Goal: Task Accomplishment & Management: Use online tool/utility

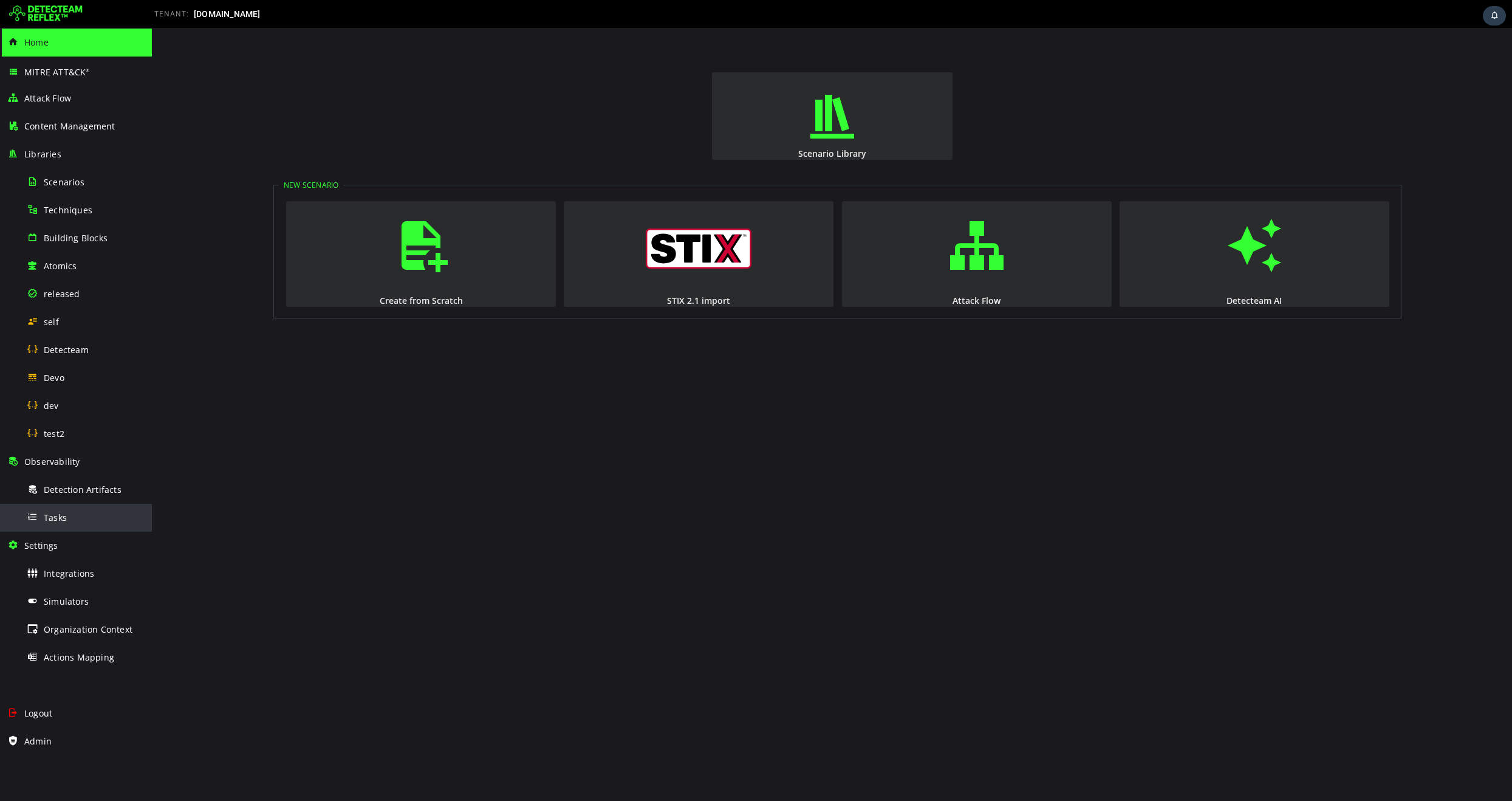
click at [55, 515] on span "Tasks" at bounding box center [55, 517] width 23 height 12
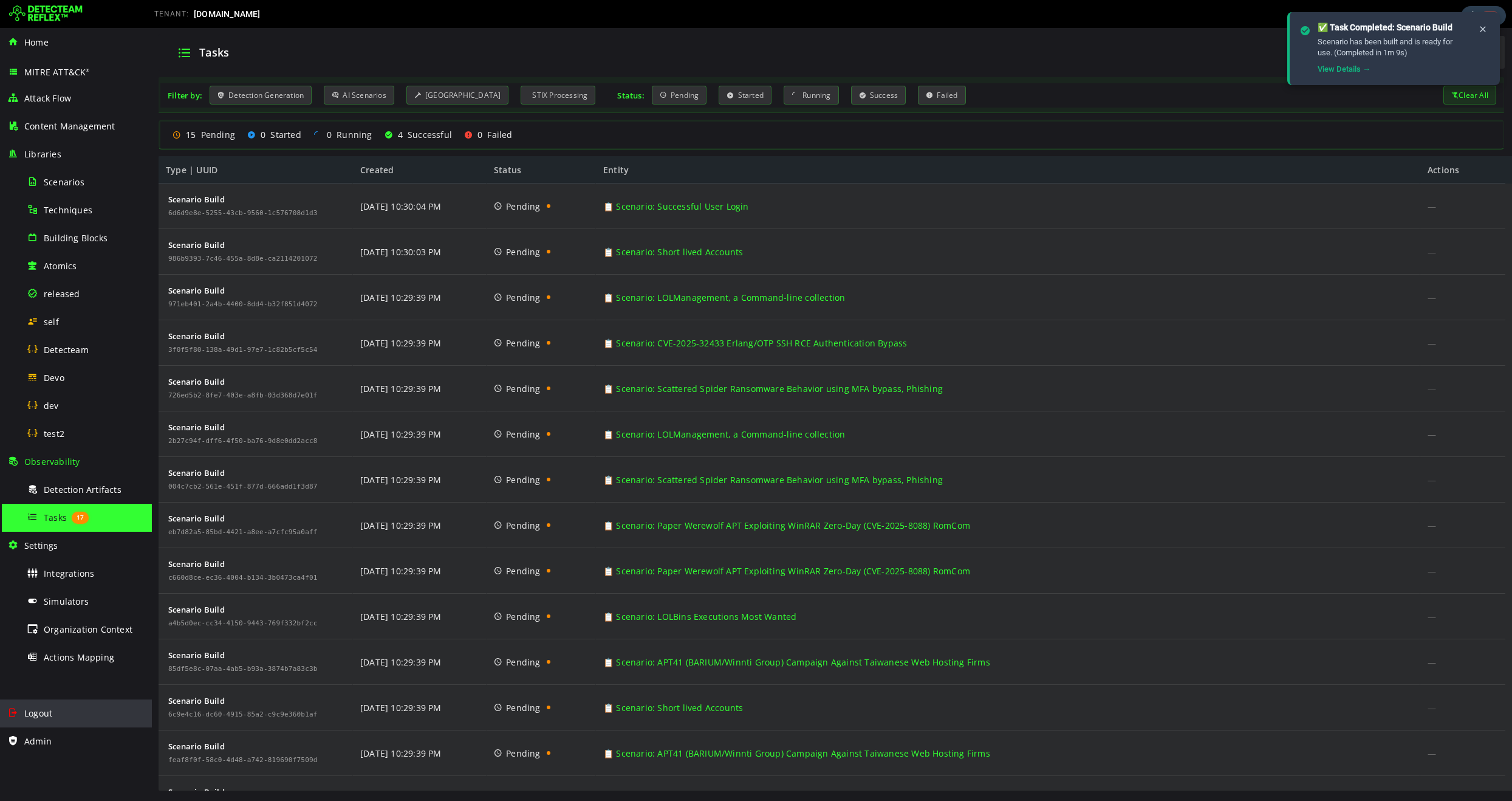
click at [47, 715] on span "Logout" at bounding box center [38, 713] width 28 height 12
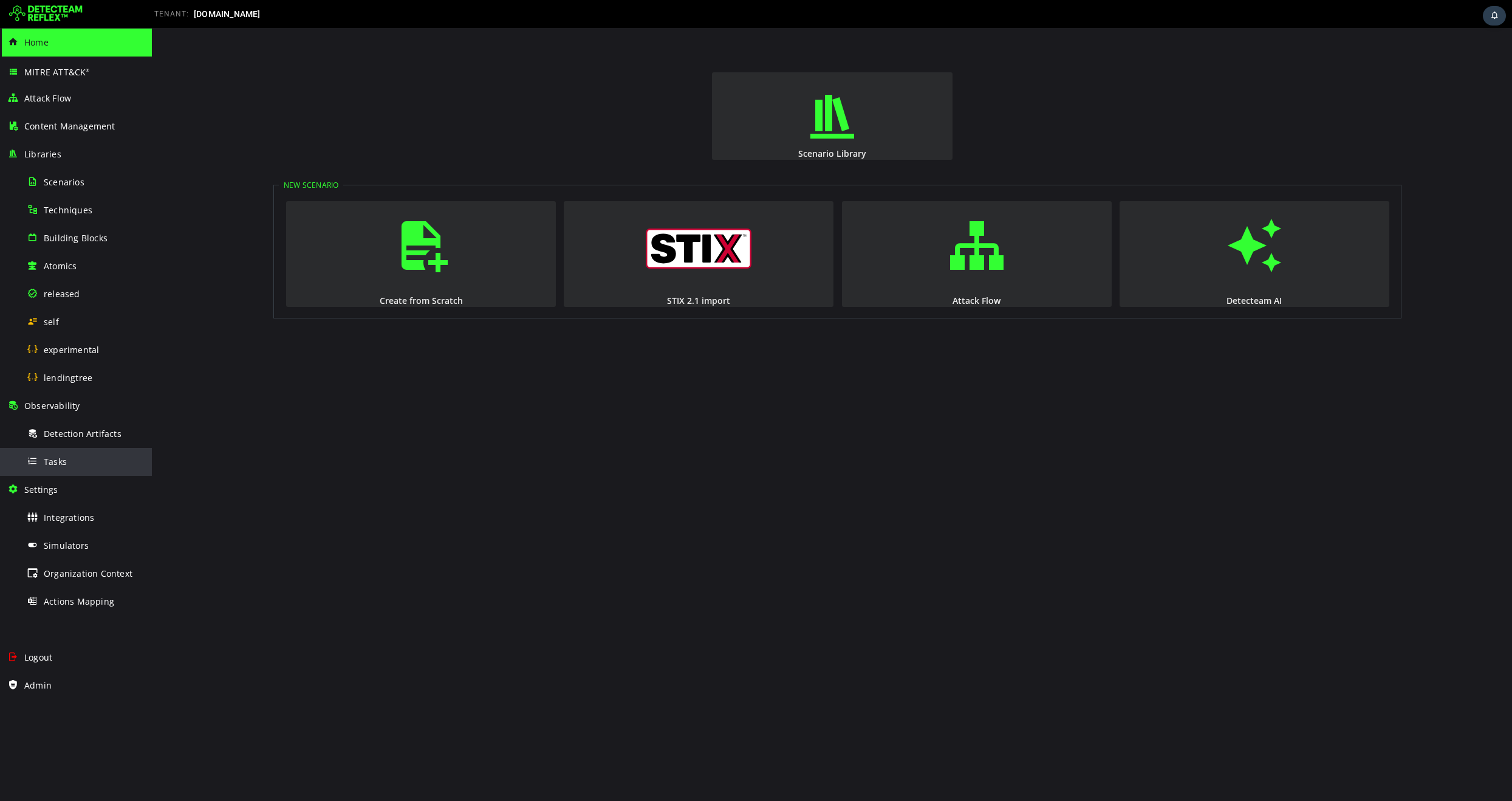
click at [56, 462] on span "Tasks" at bounding box center [55, 462] width 23 height 12
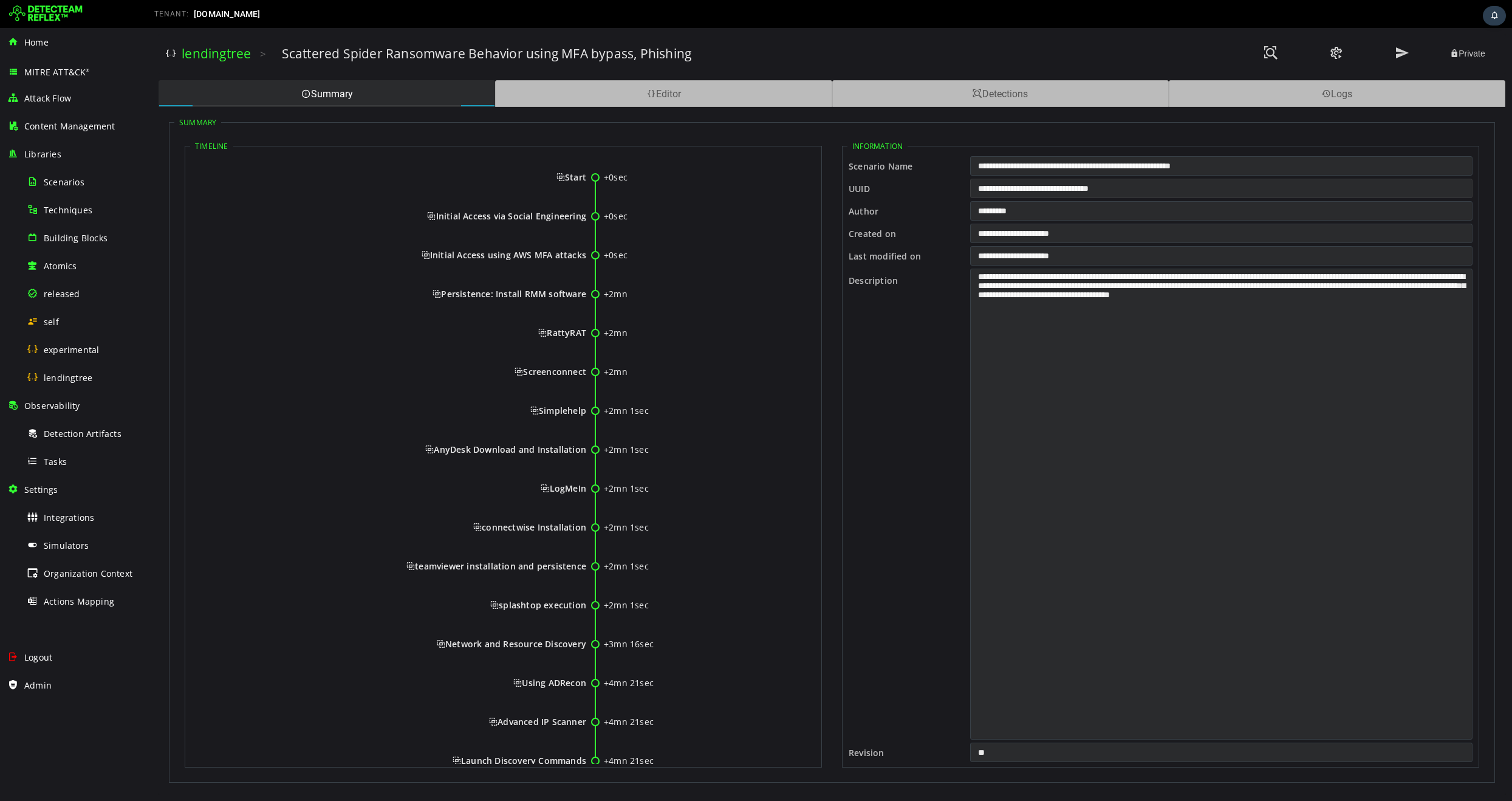
click at [1089, 192] on input "**********" at bounding box center [1221, 188] width 503 height 20
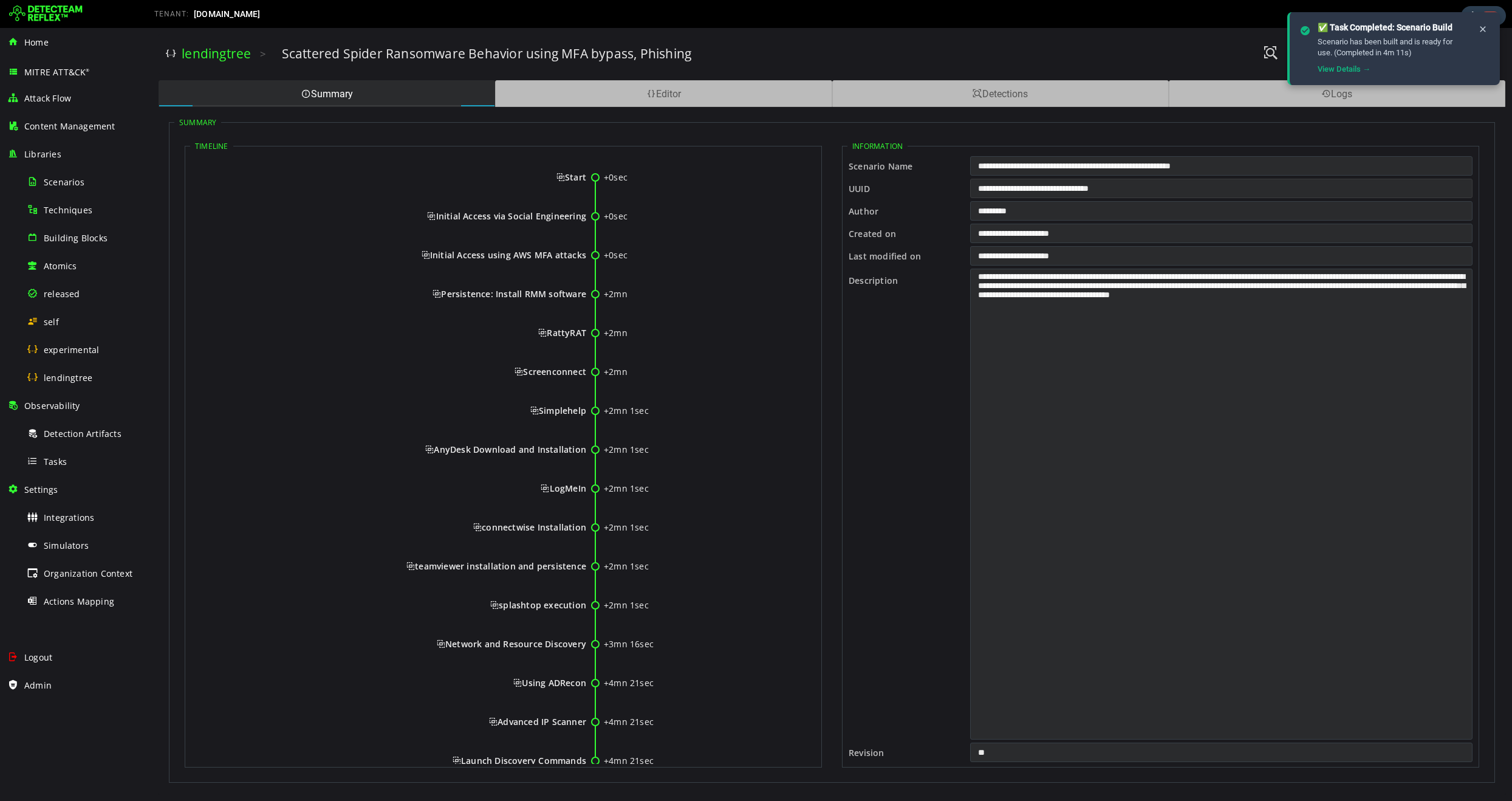
click at [1221, 186] on input "**********" at bounding box center [1221, 188] width 503 height 20
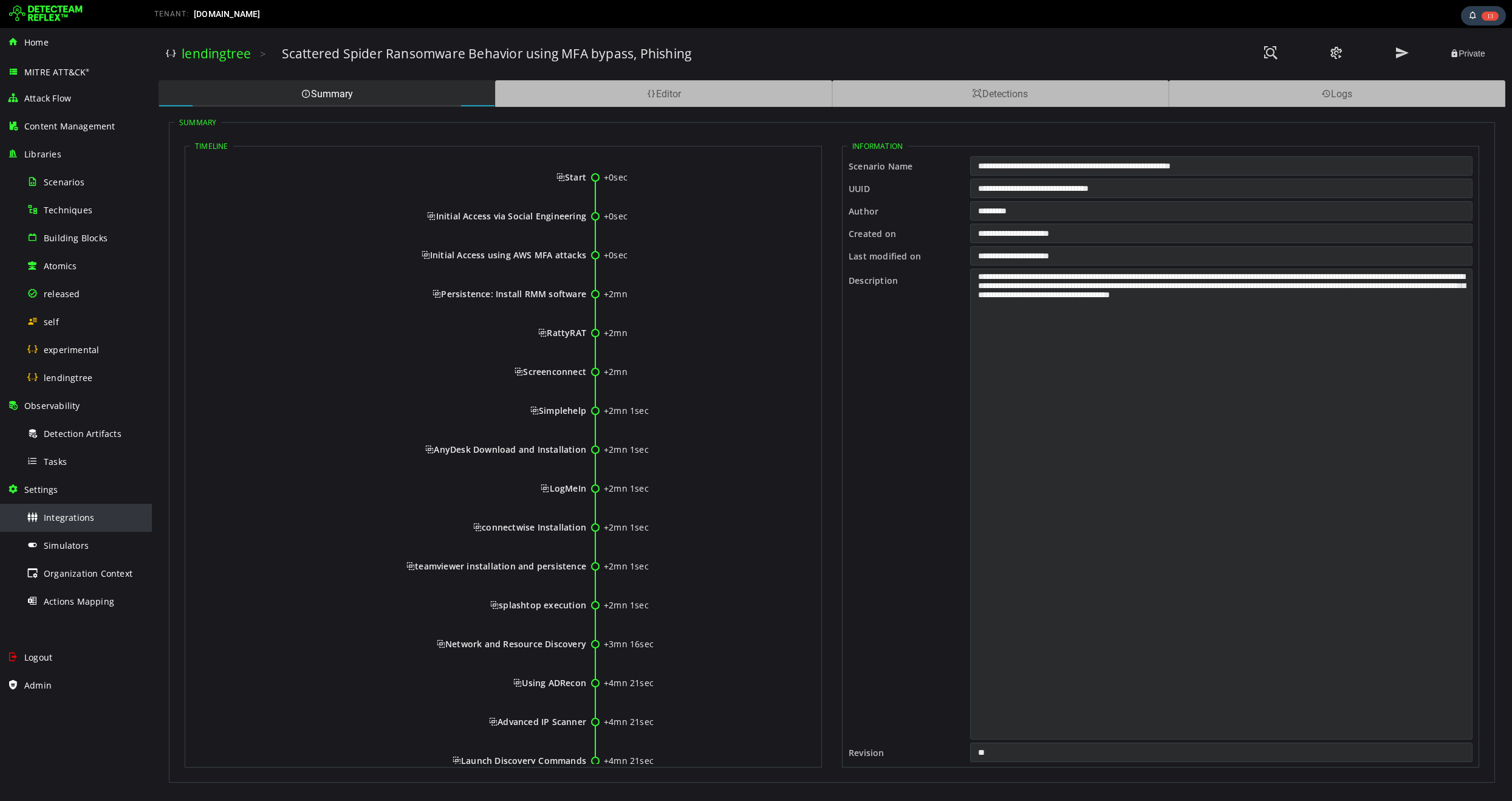
click at [64, 520] on span "Integrations" at bounding box center [68, 517] width 50 height 12
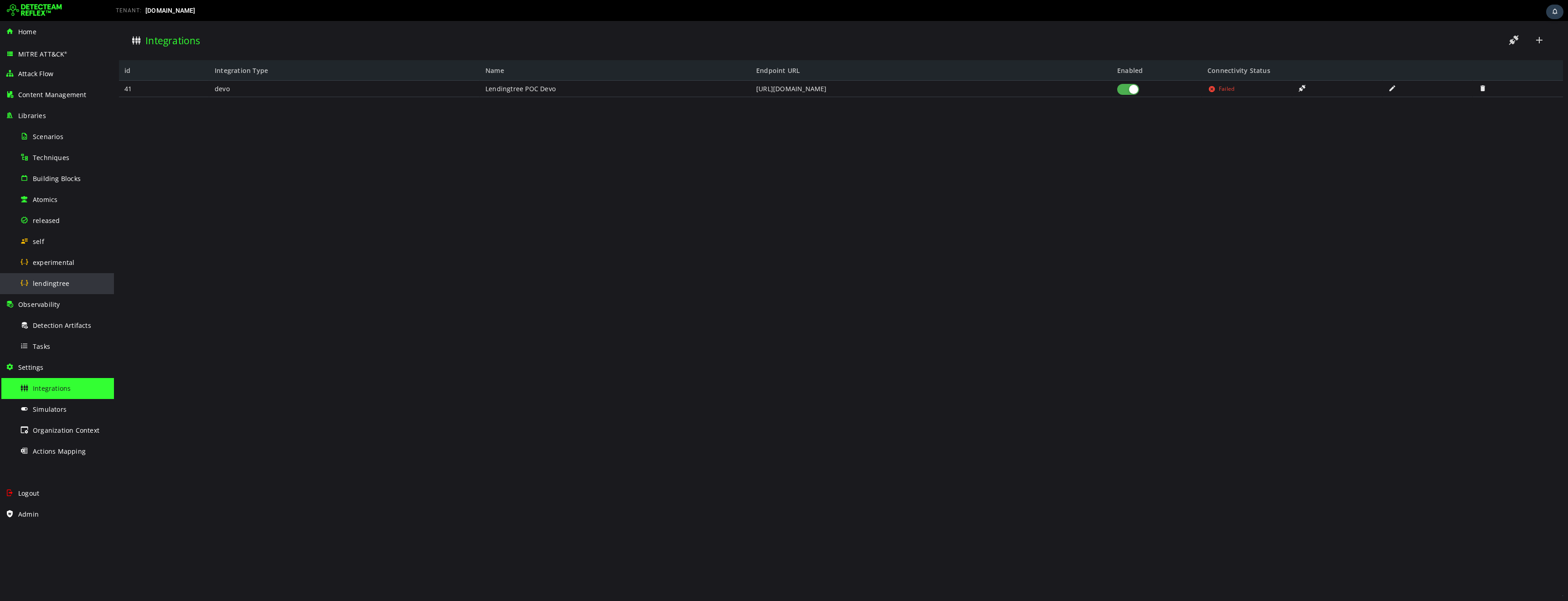
click at [55, 285] on span "lendingtree" at bounding box center [51, 284] width 37 height 9
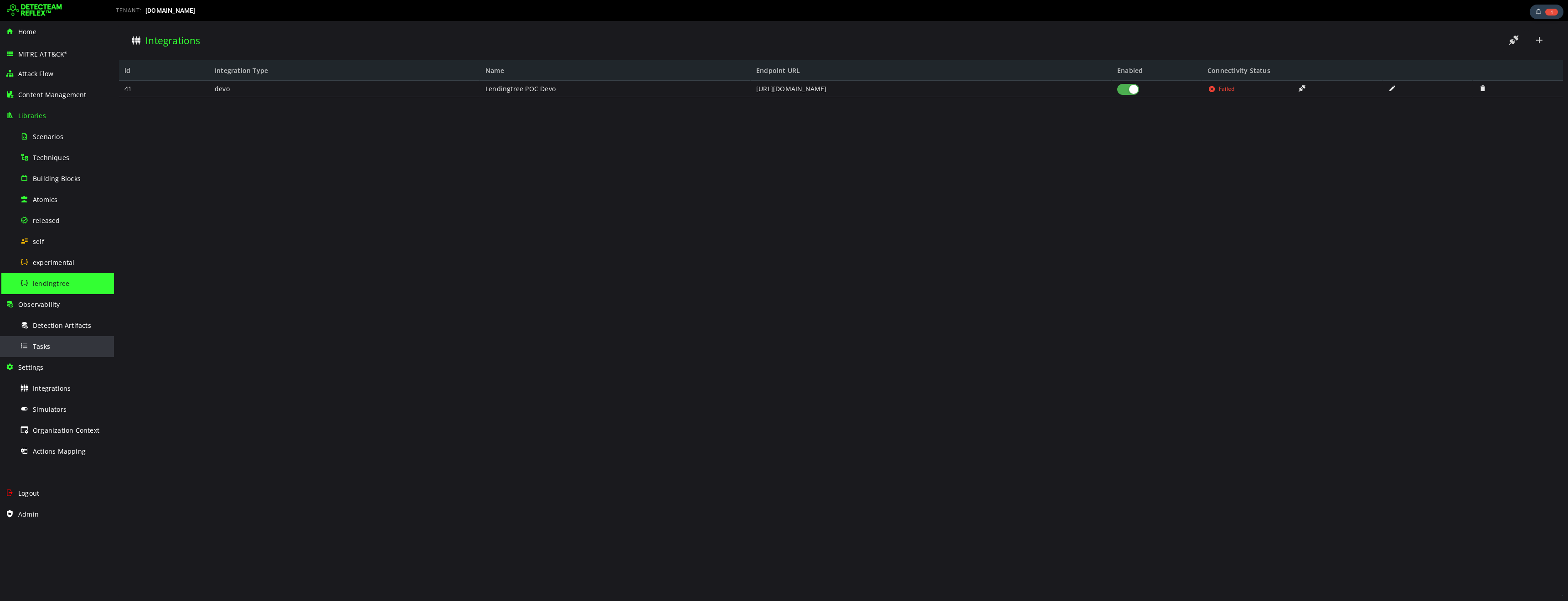
click at [47, 345] on span "Tasks" at bounding box center [41, 346] width 17 height 9
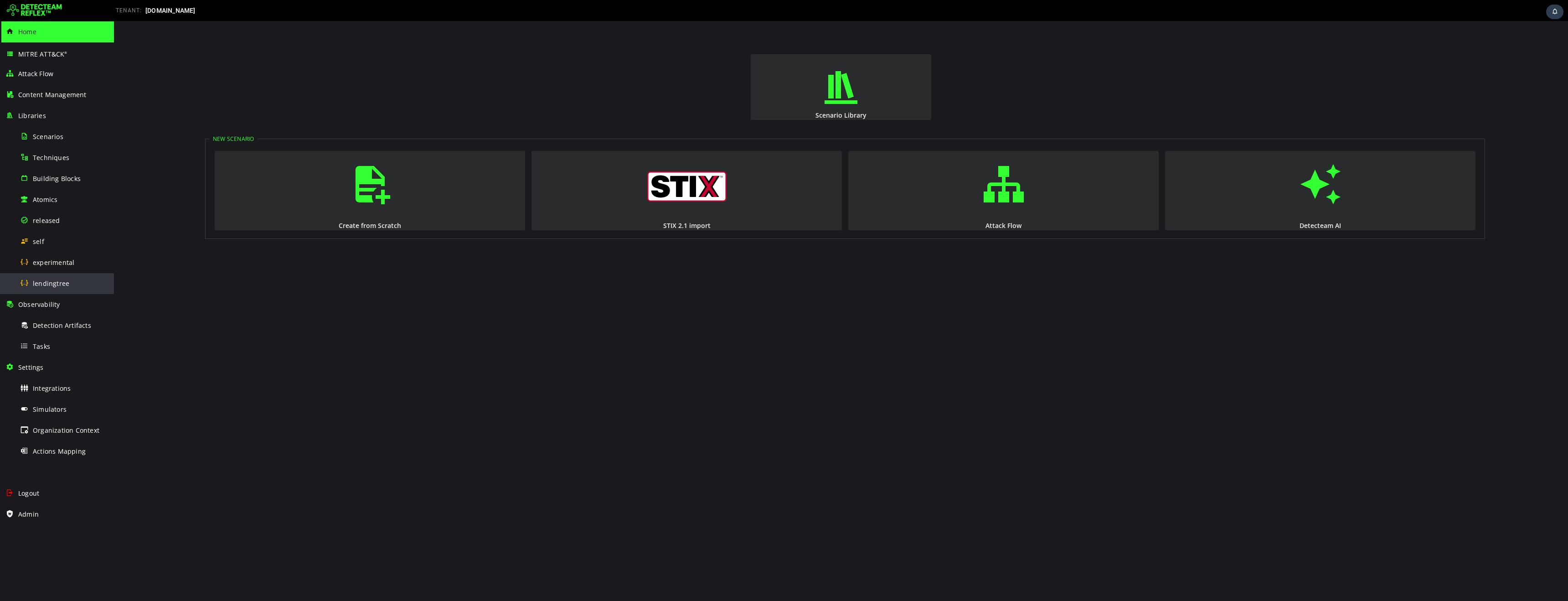
click at [47, 282] on span "lendingtree" at bounding box center [51, 284] width 37 height 9
click at [46, 223] on span "released" at bounding box center [46, 221] width 28 height 9
click at [51, 286] on span "lendingtree" at bounding box center [51, 284] width 37 height 9
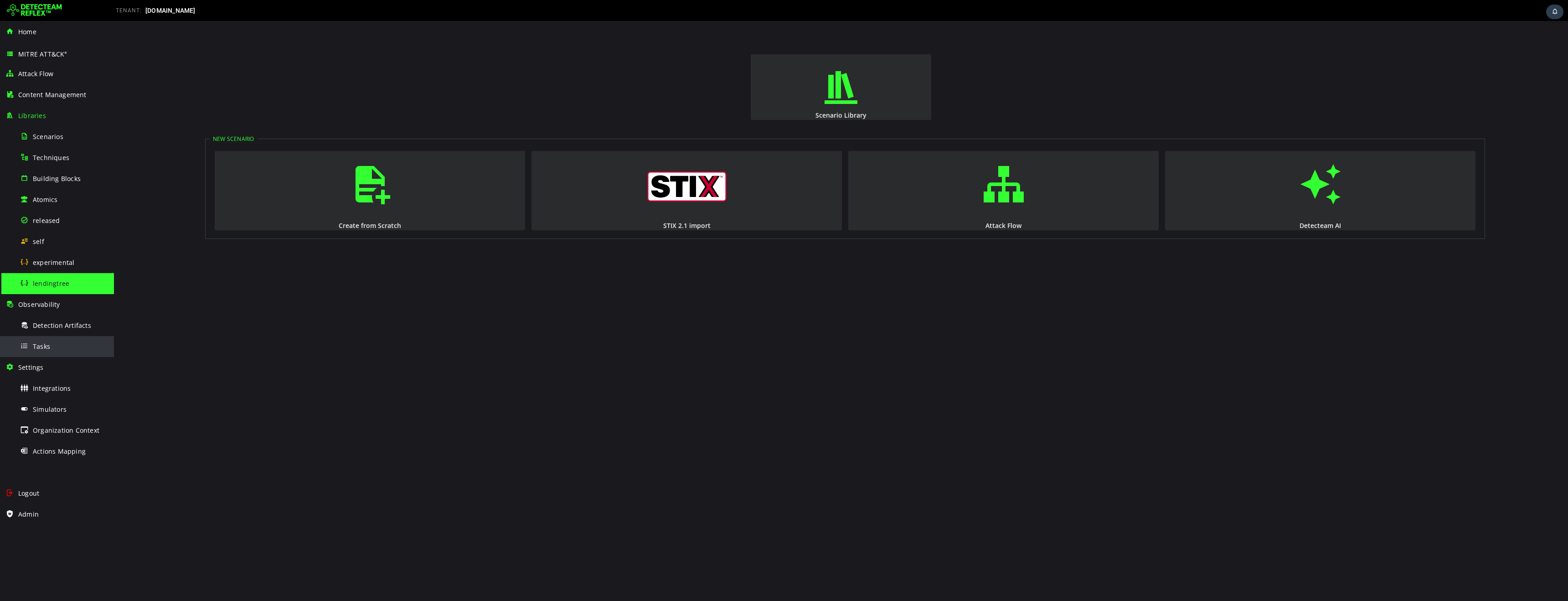
click at [45, 347] on span "Tasks" at bounding box center [41, 346] width 17 height 9
click at [52, 323] on span "Detection Artifacts" at bounding box center [62, 325] width 58 height 9
click at [54, 280] on span "lendingtree" at bounding box center [51, 284] width 37 height 9
click at [58, 391] on span "Integrations" at bounding box center [51, 388] width 38 height 9
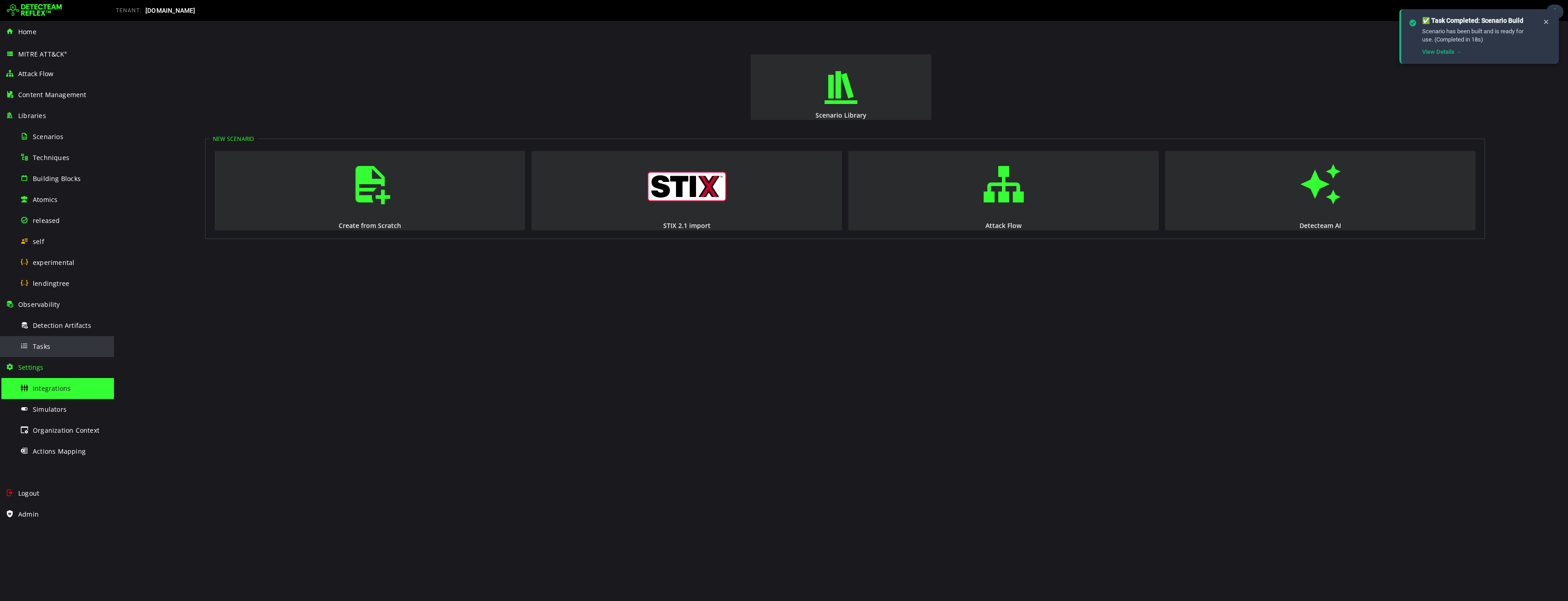
click at [46, 348] on span "Tasks" at bounding box center [41, 346] width 17 height 9
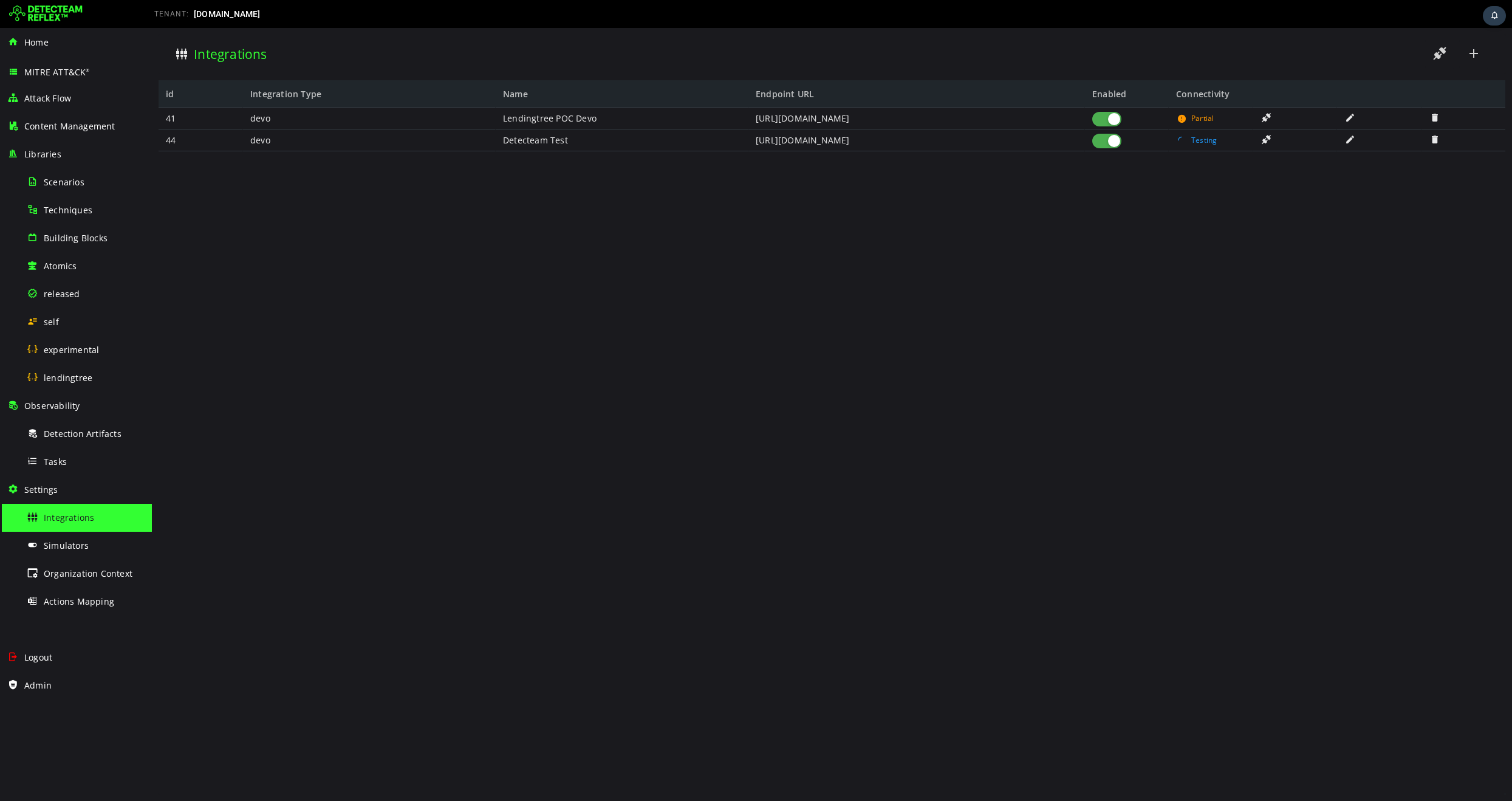
click at [1183, 120] on span at bounding box center [1182, 118] width 12 height 9
click at [1349, 115] on span at bounding box center [1350, 117] width 12 height 10
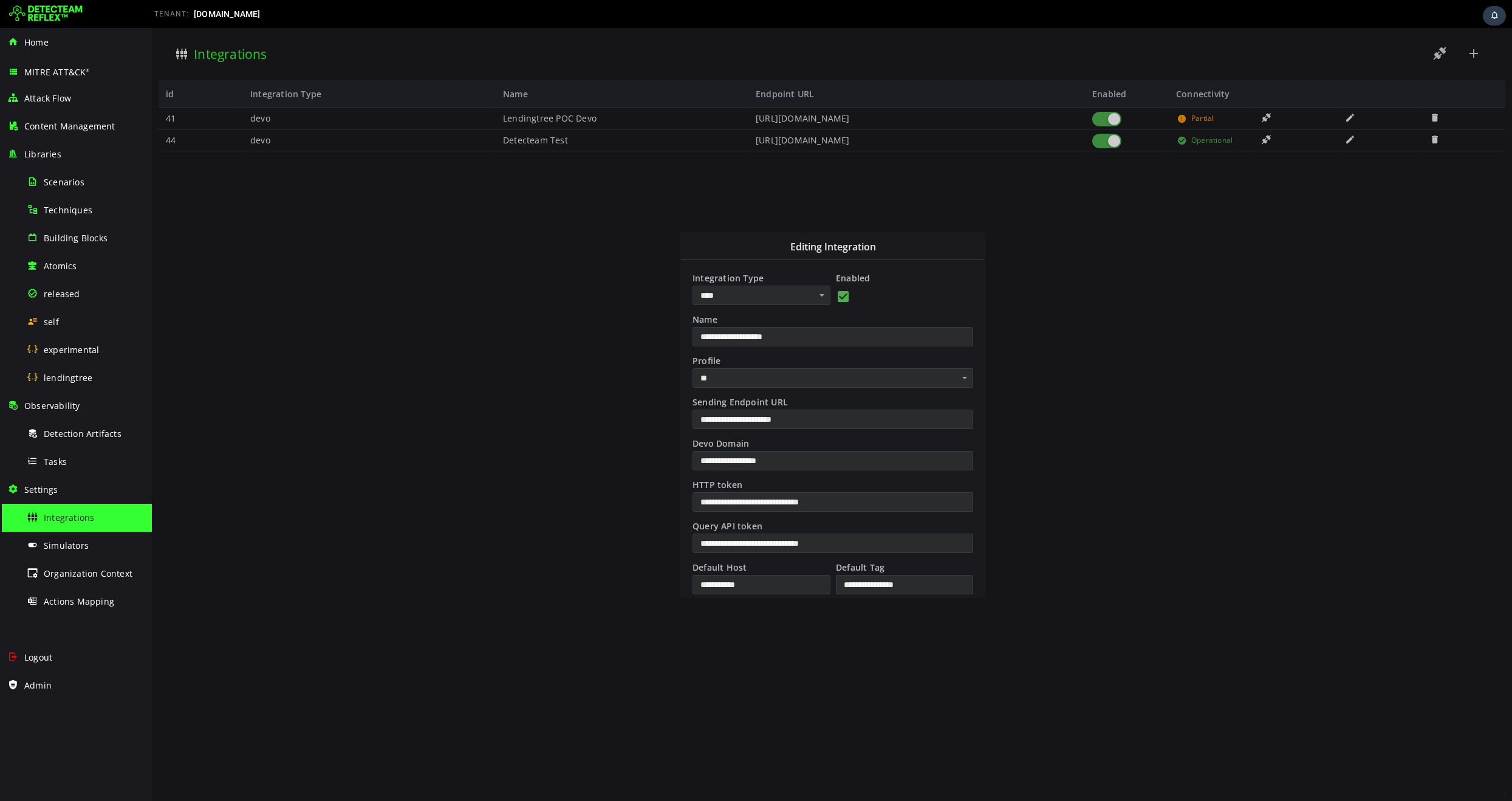
scroll to position [207, 0]
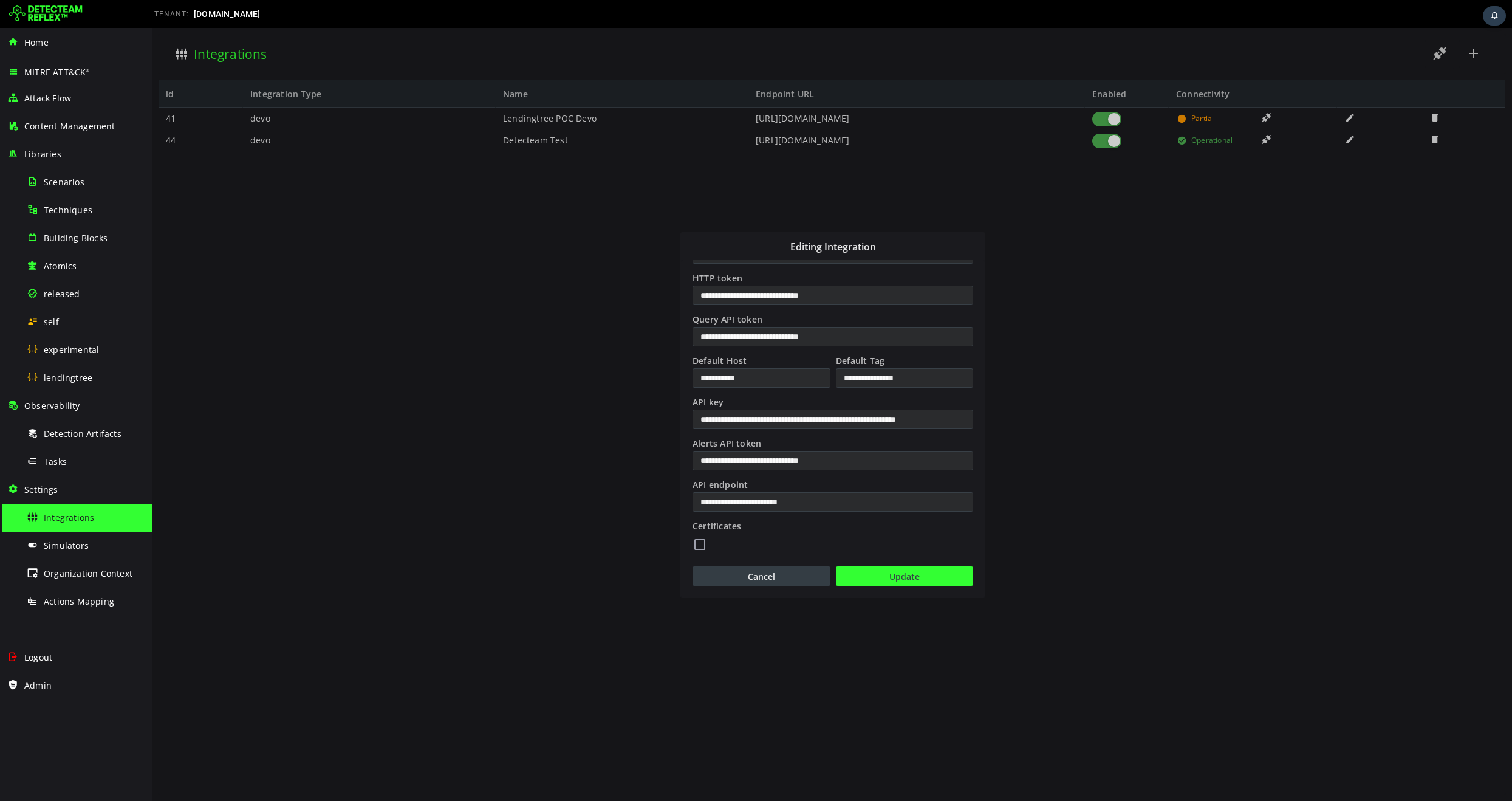
click at [733, 574] on button "Cancel" at bounding box center [761, 575] width 138 height 20
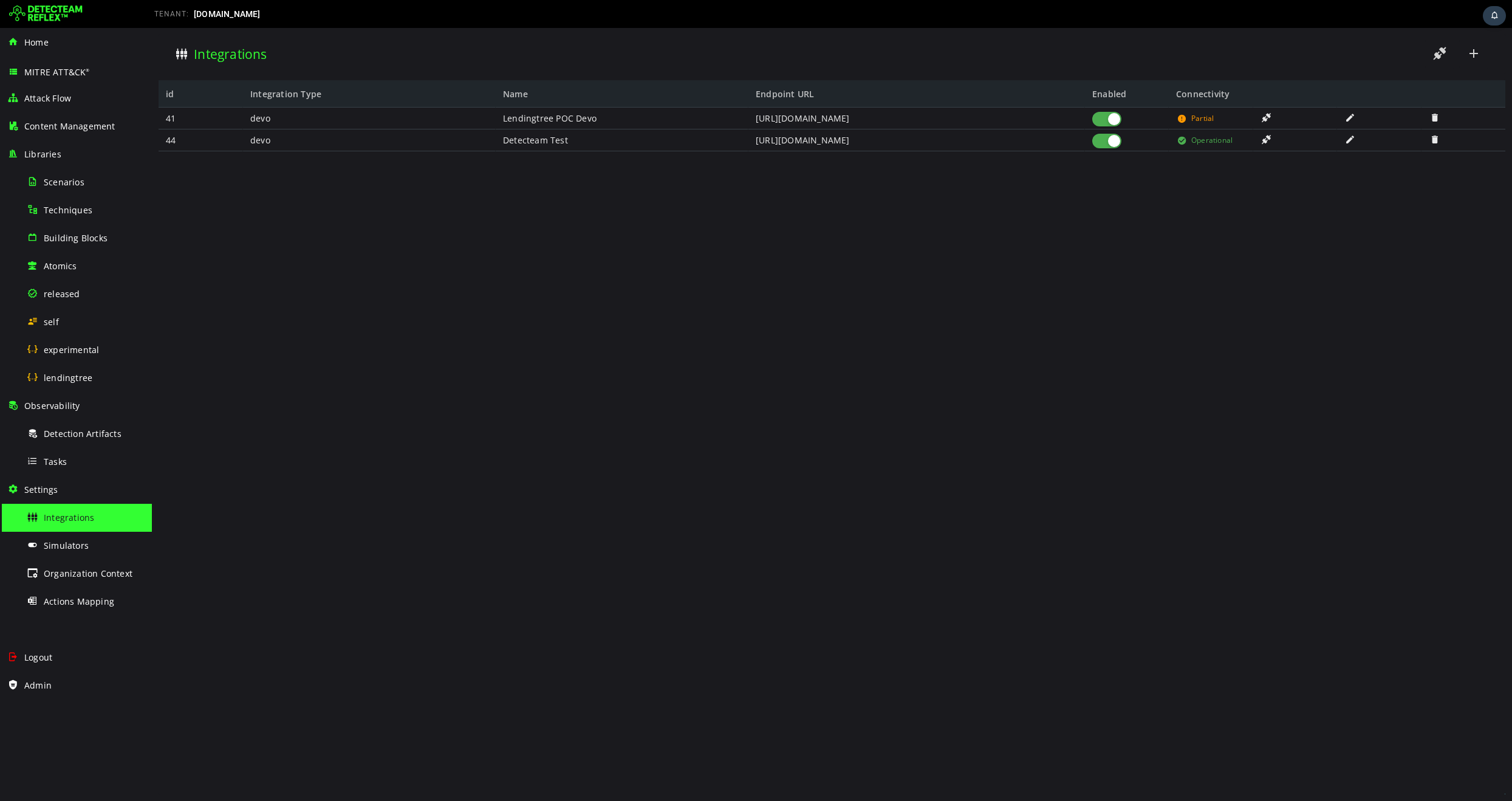
click at [1351, 118] on span at bounding box center [1350, 117] width 12 height 10
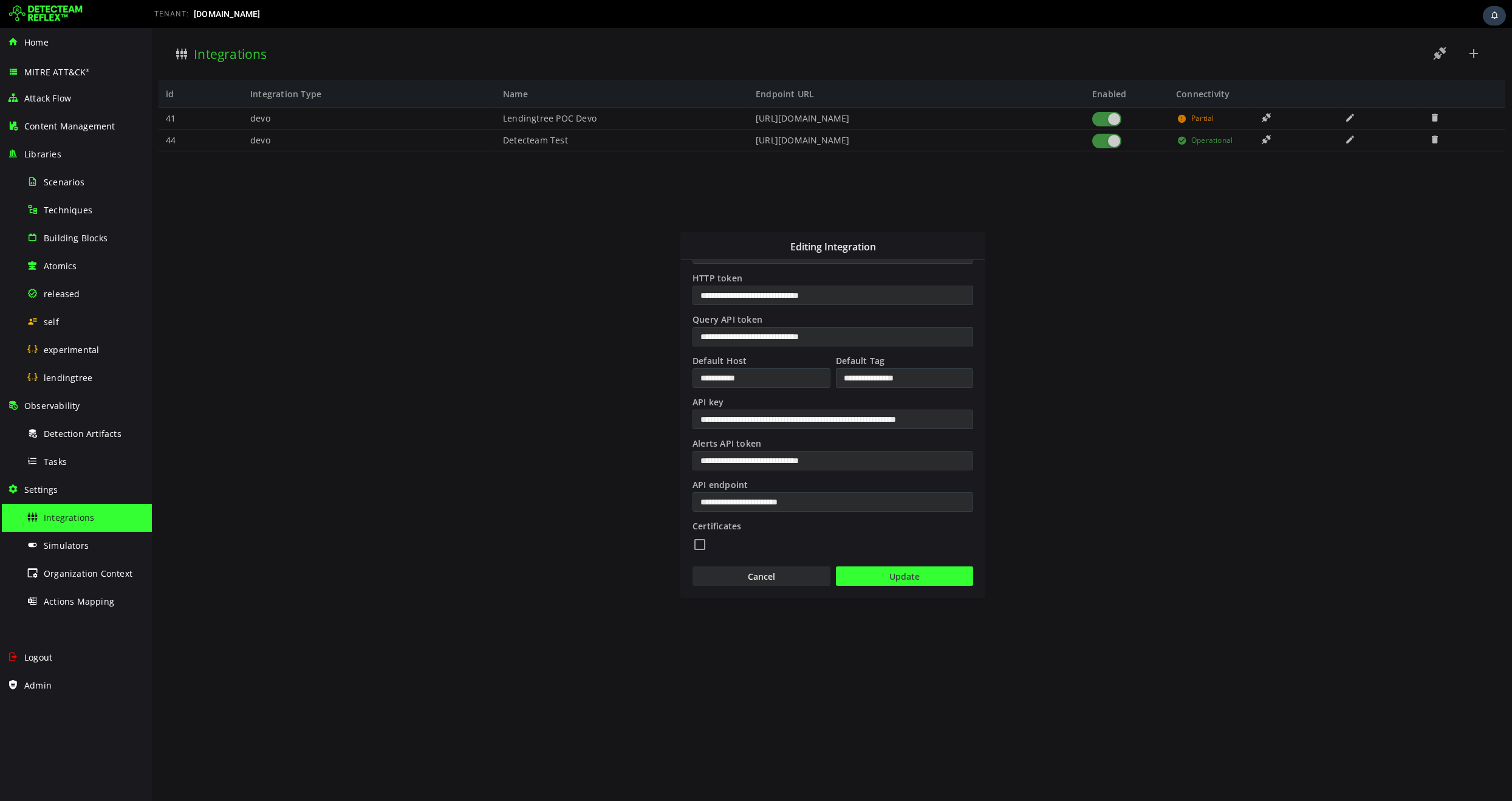
click at [860, 460] on input "**********" at bounding box center [832, 460] width 280 height 20
click at [910, 471] on div "**********" at bounding box center [832, 460] width 283 height 23
click at [768, 578] on button "Cancel" at bounding box center [761, 575] width 138 height 20
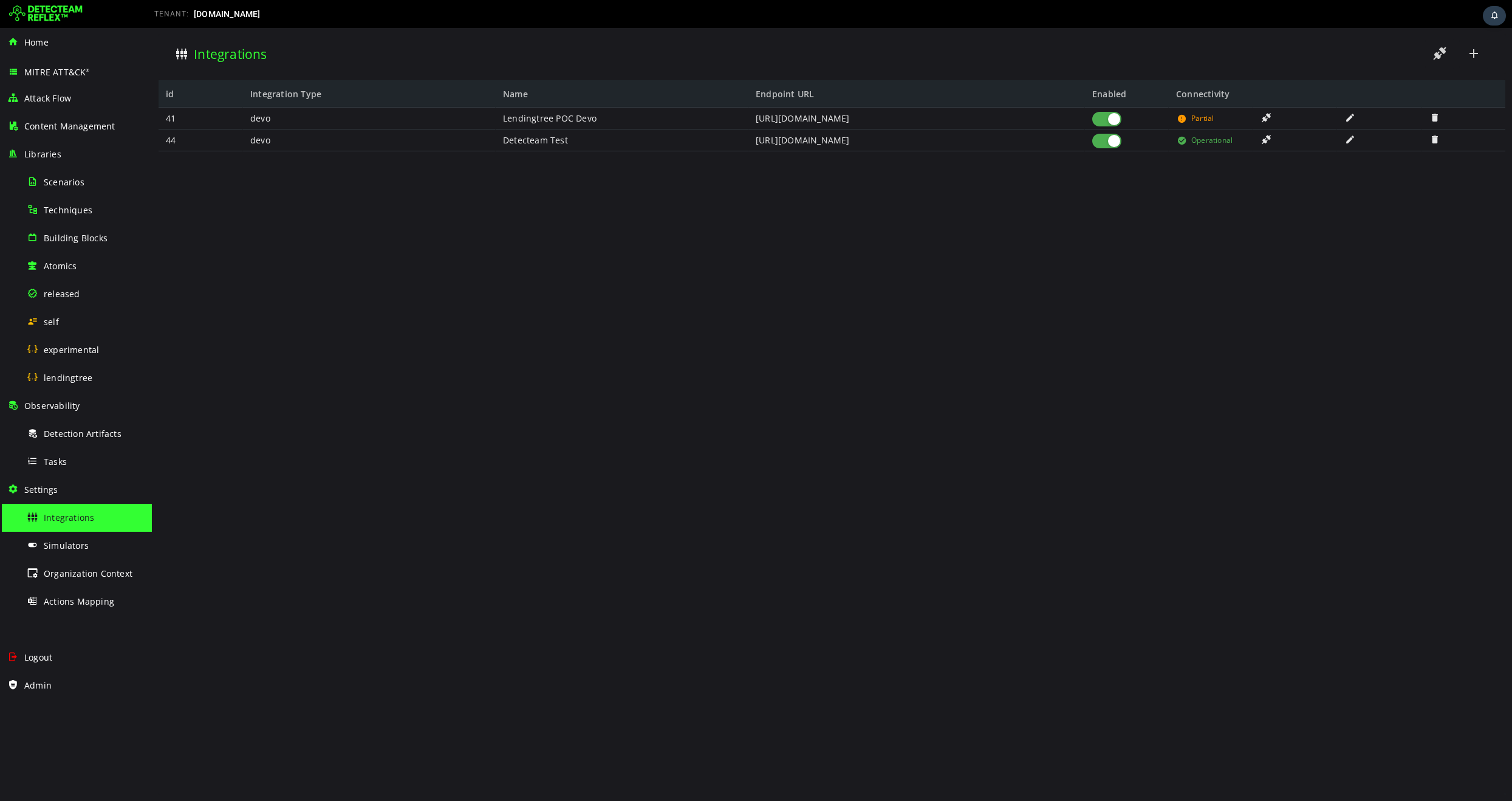
click at [774, 583] on div "41 44 devo devo Lendingtree POC Devo Detecteam Test https://http-us.devo.io htt…" at bounding box center [832, 451] width 1347 height 686
click at [1351, 117] on span at bounding box center [1350, 117] width 12 height 10
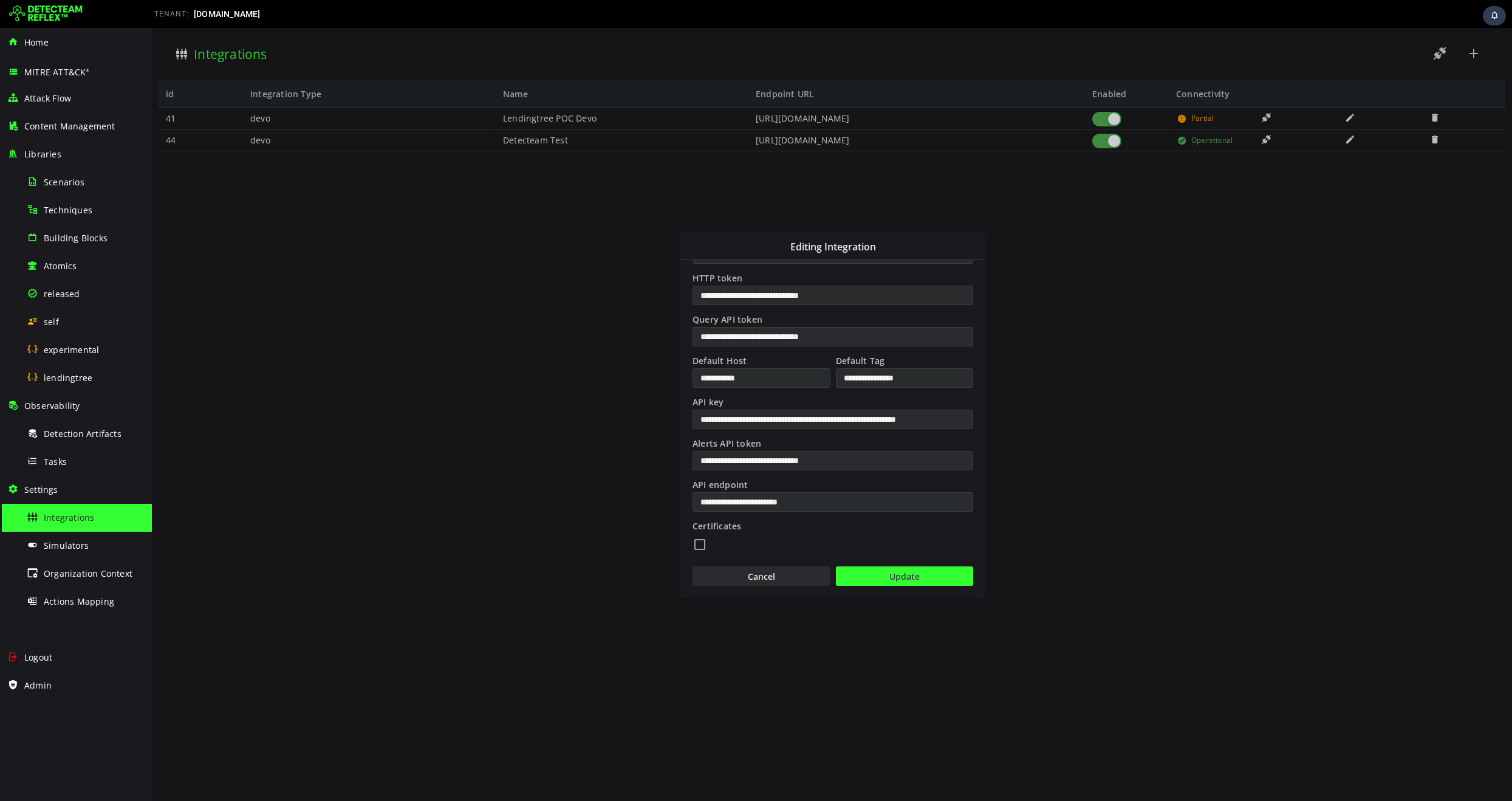
click at [884, 468] on input "**********" at bounding box center [832, 460] width 280 height 20
click at [763, 579] on button "Cancel" at bounding box center [761, 575] width 138 height 20
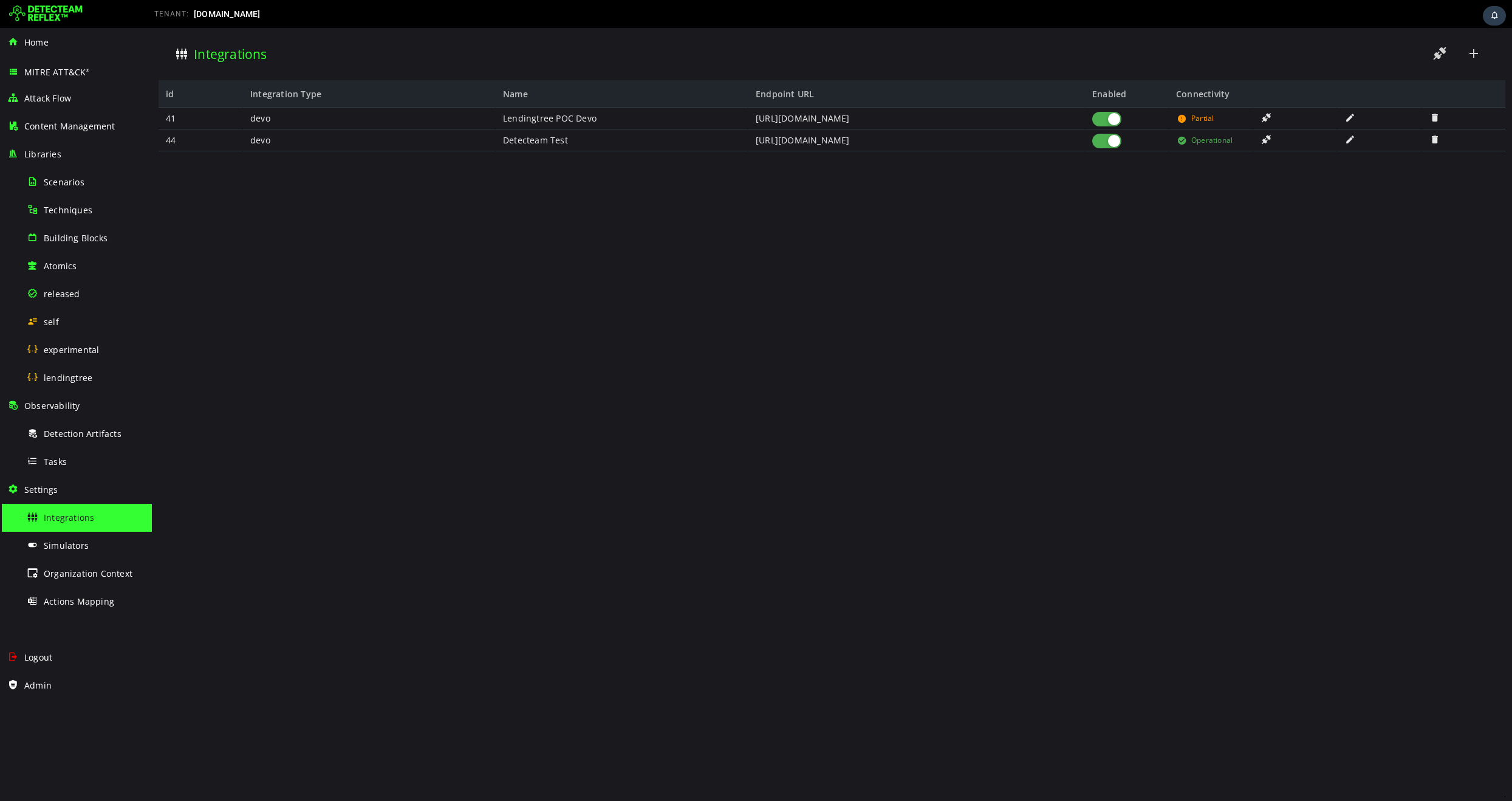
click at [1184, 121] on span at bounding box center [1182, 118] width 12 height 9
click at [1183, 119] on span at bounding box center [1182, 118] width 12 height 9
click at [1204, 119] on span "Partial" at bounding box center [1203, 119] width 22 height 22
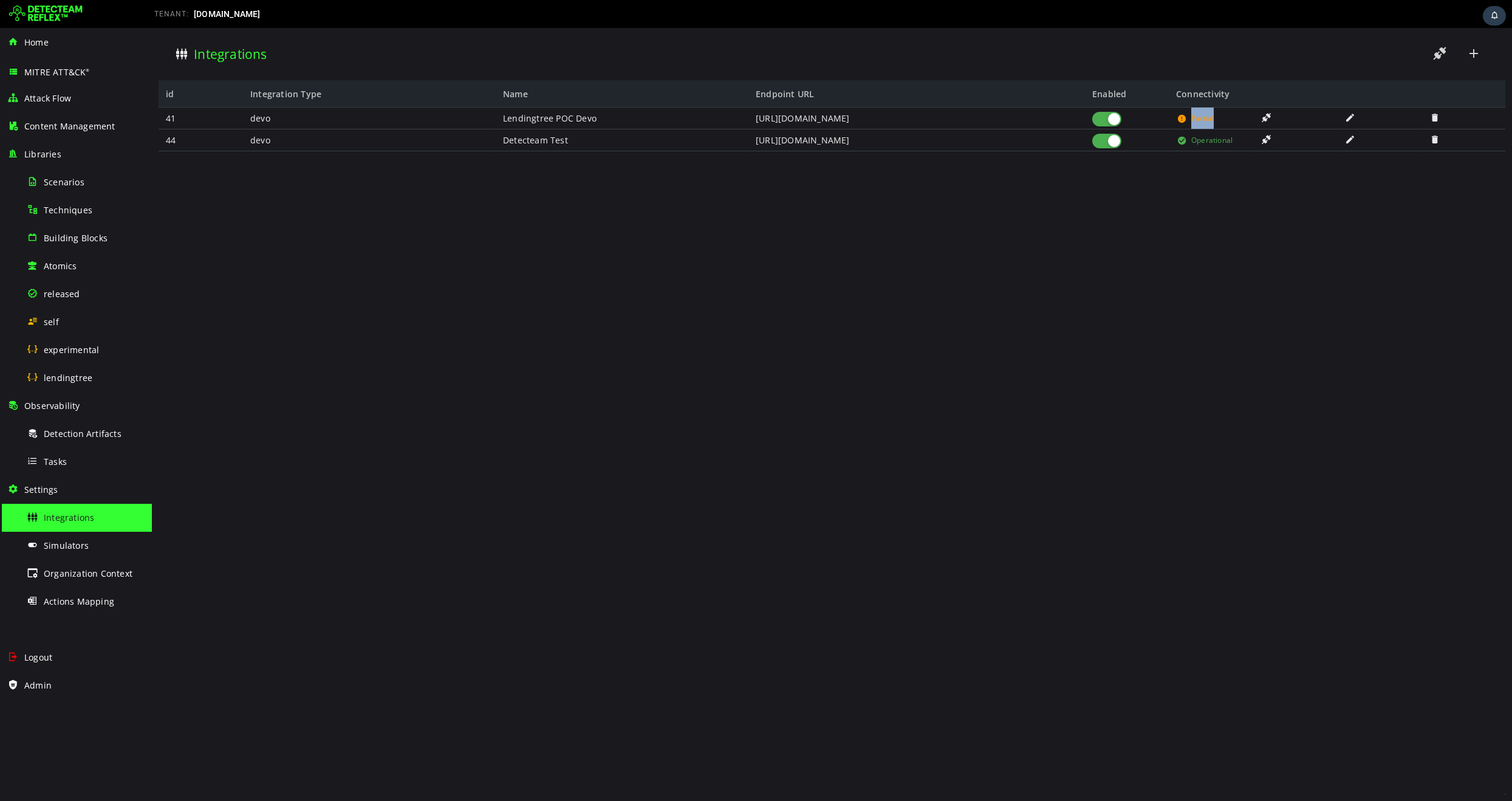
click at [1204, 119] on span "Partial" at bounding box center [1203, 119] width 22 height 22
click at [1177, 120] on span at bounding box center [1182, 118] width 12 height 9
click at [1185, 120] on span at bounding box center [1182, 118] width 12 height 9
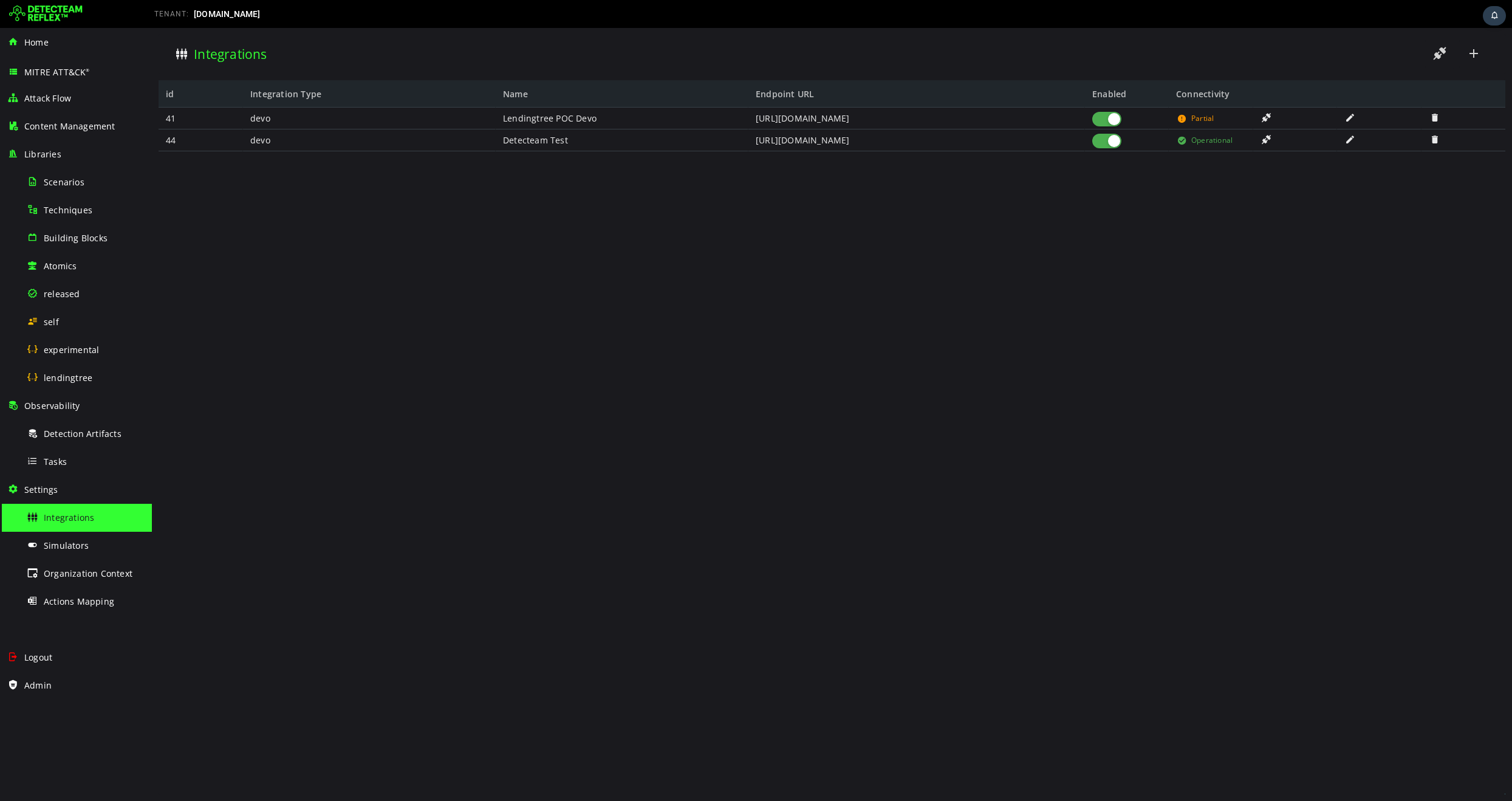
click at [1185, 120] on span at bounding box center [1182, 118] width 12 height 9
click at [1268, 117] on span at bounding box center [1267, 117] width 12 height 10
click at [1418, 54] on div "Testing connectivity: Lendingtree POC Devo (devo)" at bounding box center [1433, 52] width 144 height 38
click at [1350, 116] on span at bounding box center [1350, 117] width 12 height 10
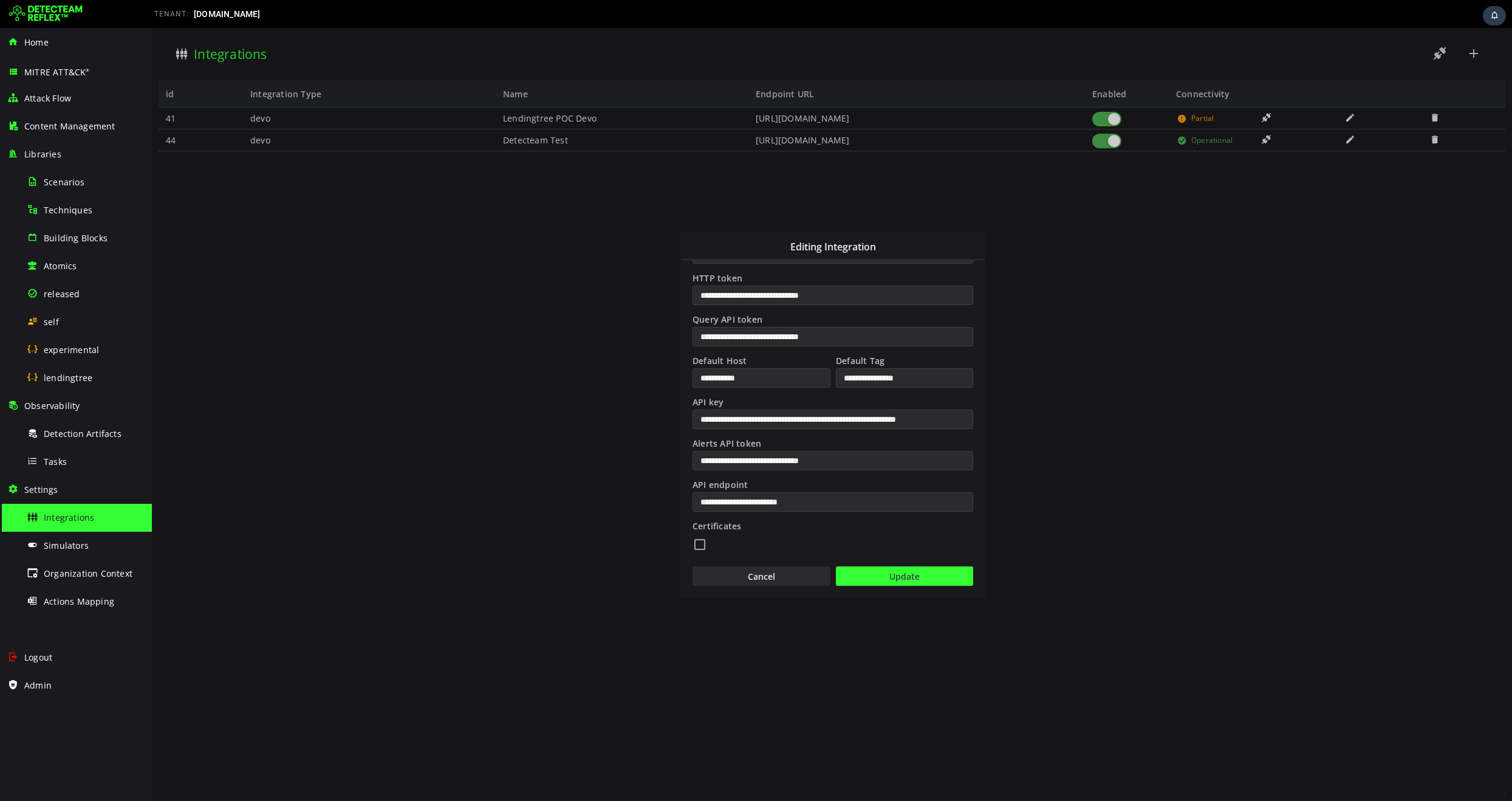
click at [846, 463] on input "**********" at bounding box center [832, 460] width 280 height 20
type input "*"
click at [916, 578] on button "Update" at bounding box center [904, 575] width 138 height 20
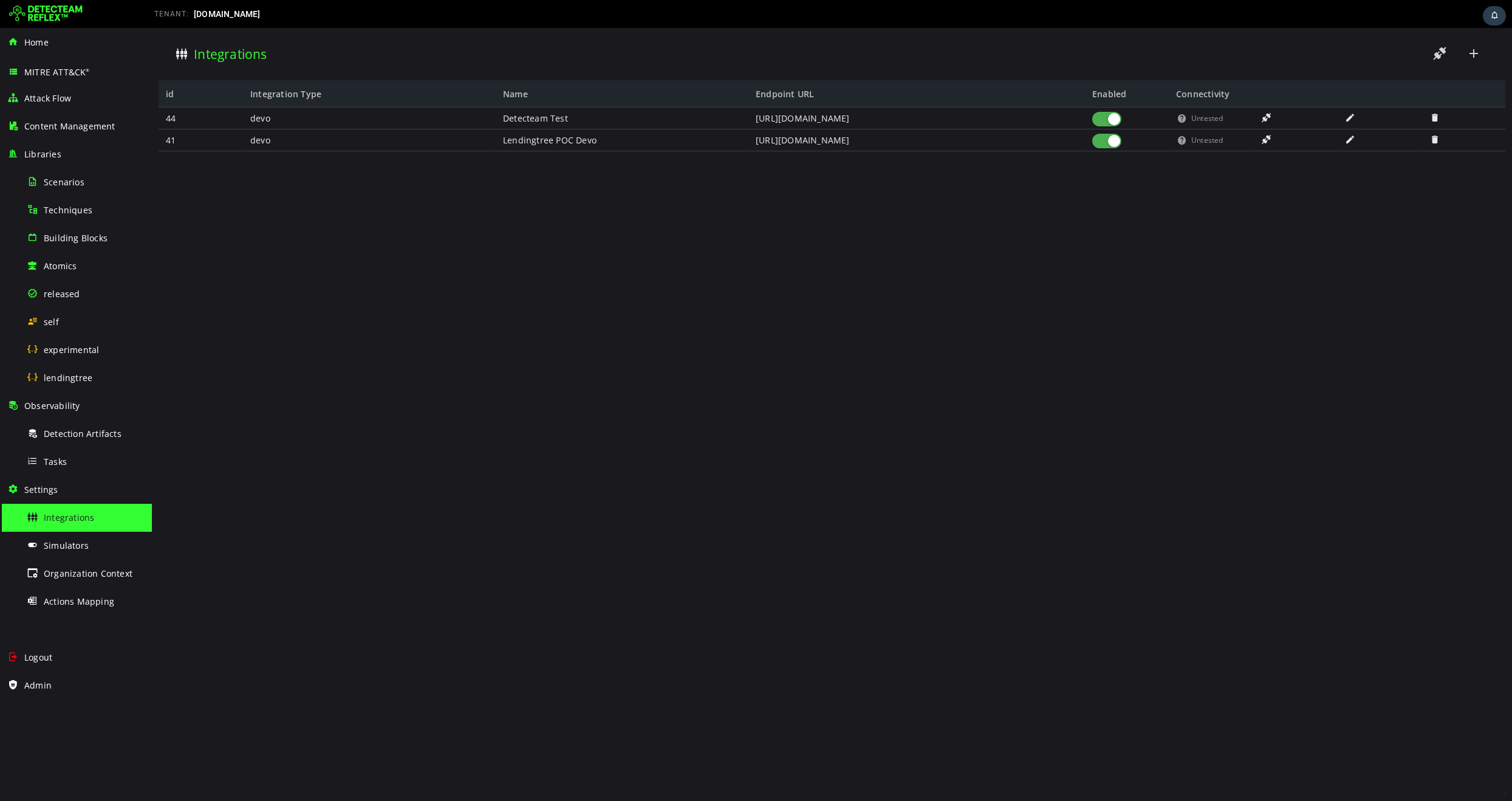
scroll to position [0, 0]
click at [67, 377] on span "lendingtree" at bounding box center [68, 378] width 49 height 12
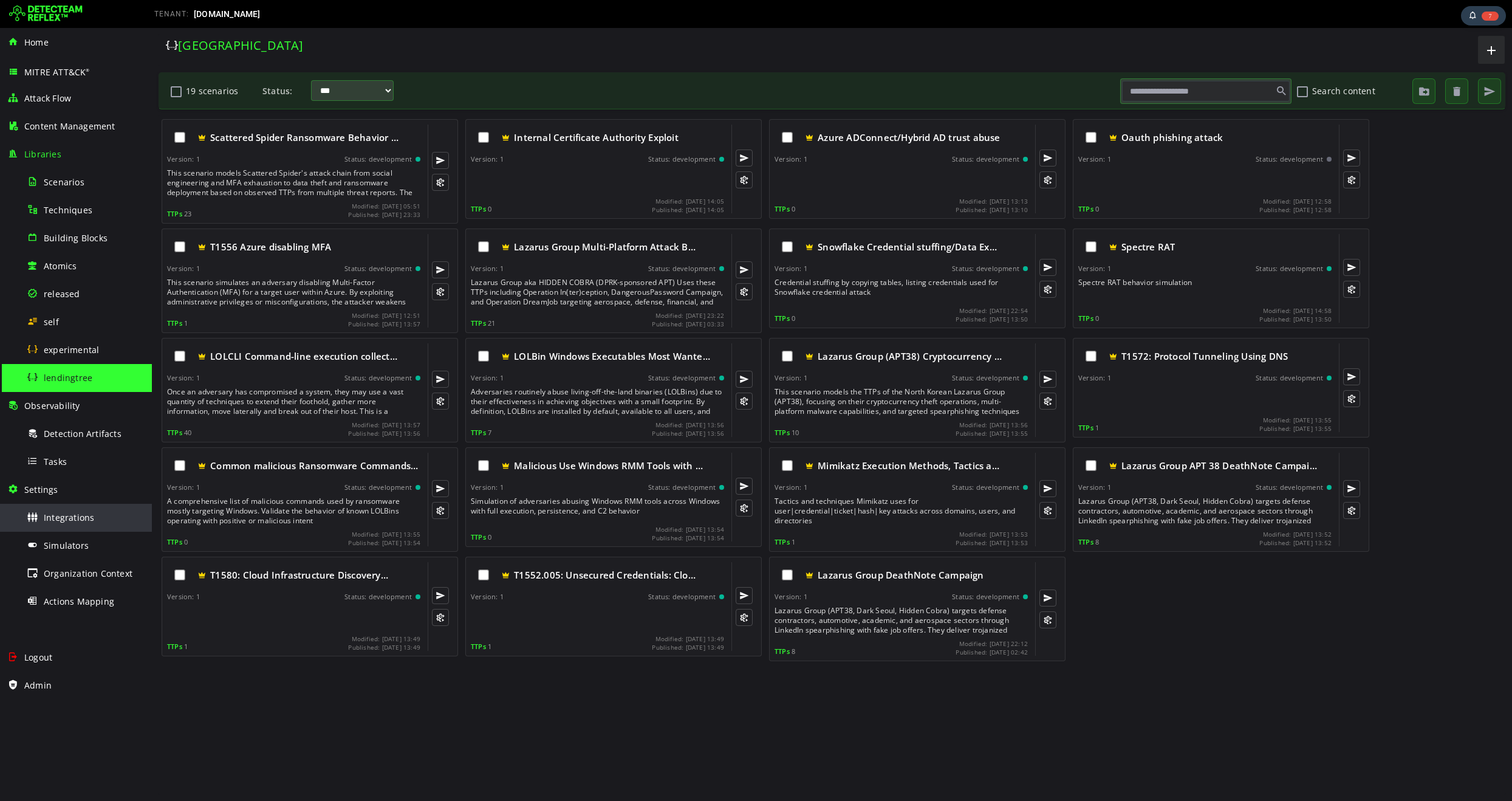
click at [68, 523] on div "Integrations" at bounding box center [85, 517] width 118 height 27
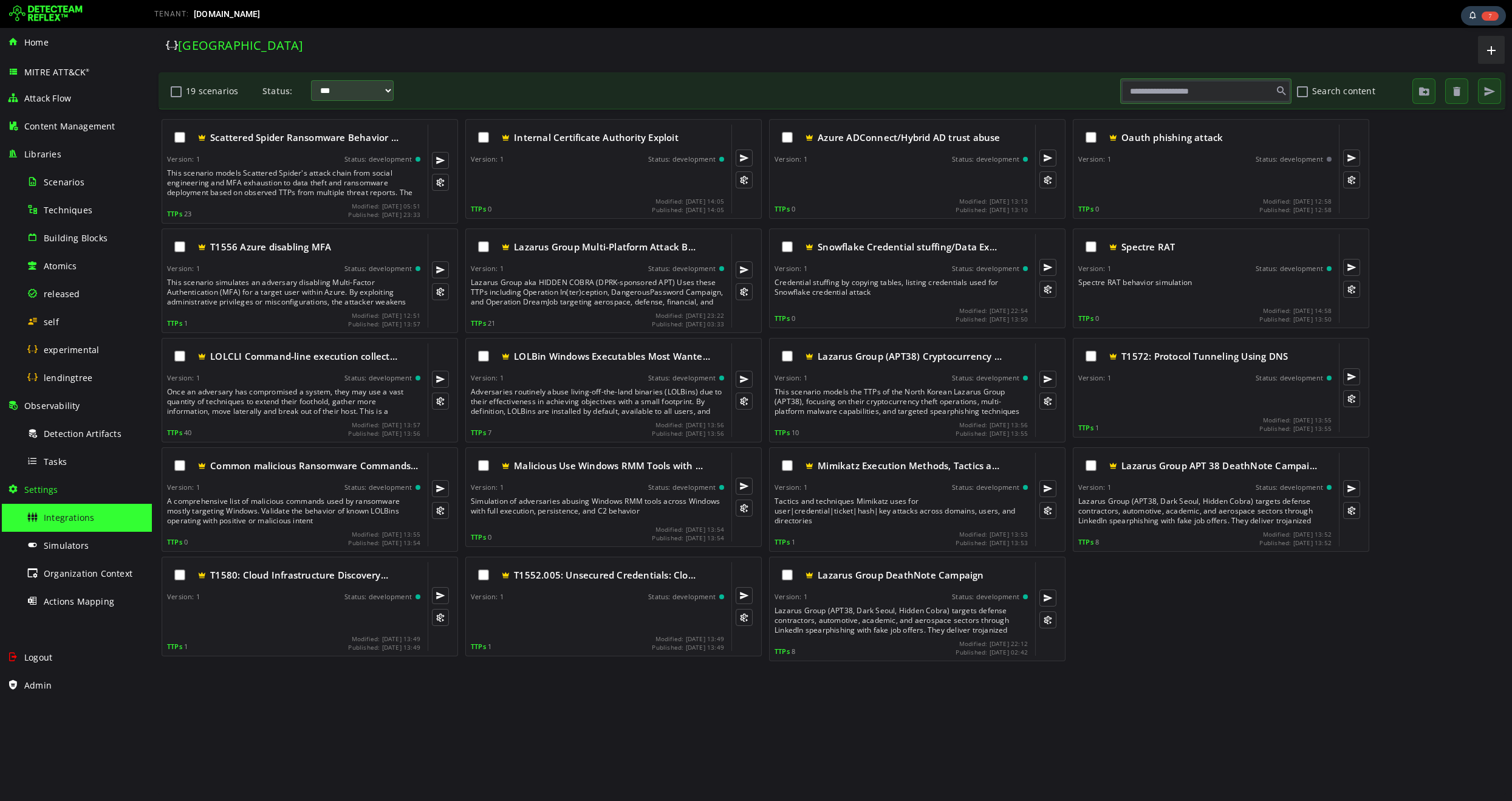
click at [68, 523] on div "Integrations" at bounding box center [85, 517] width 118 height 27
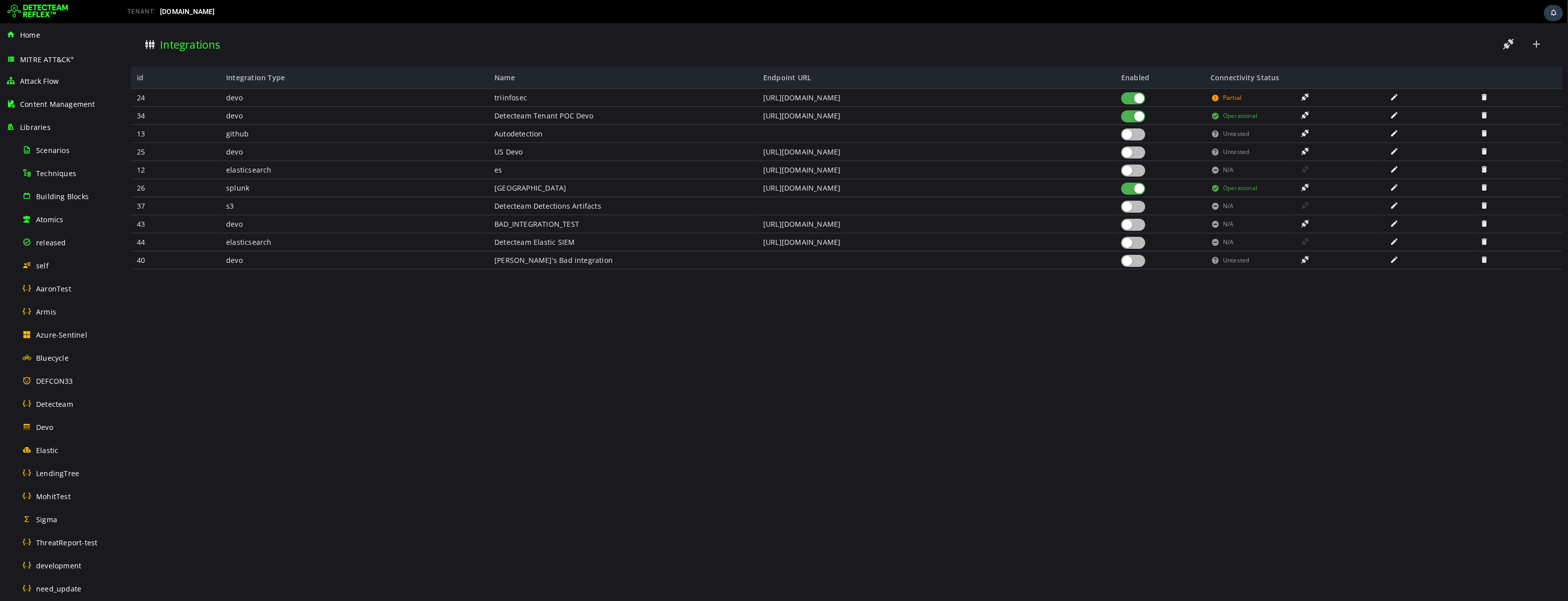
scroll to position [369, 0]
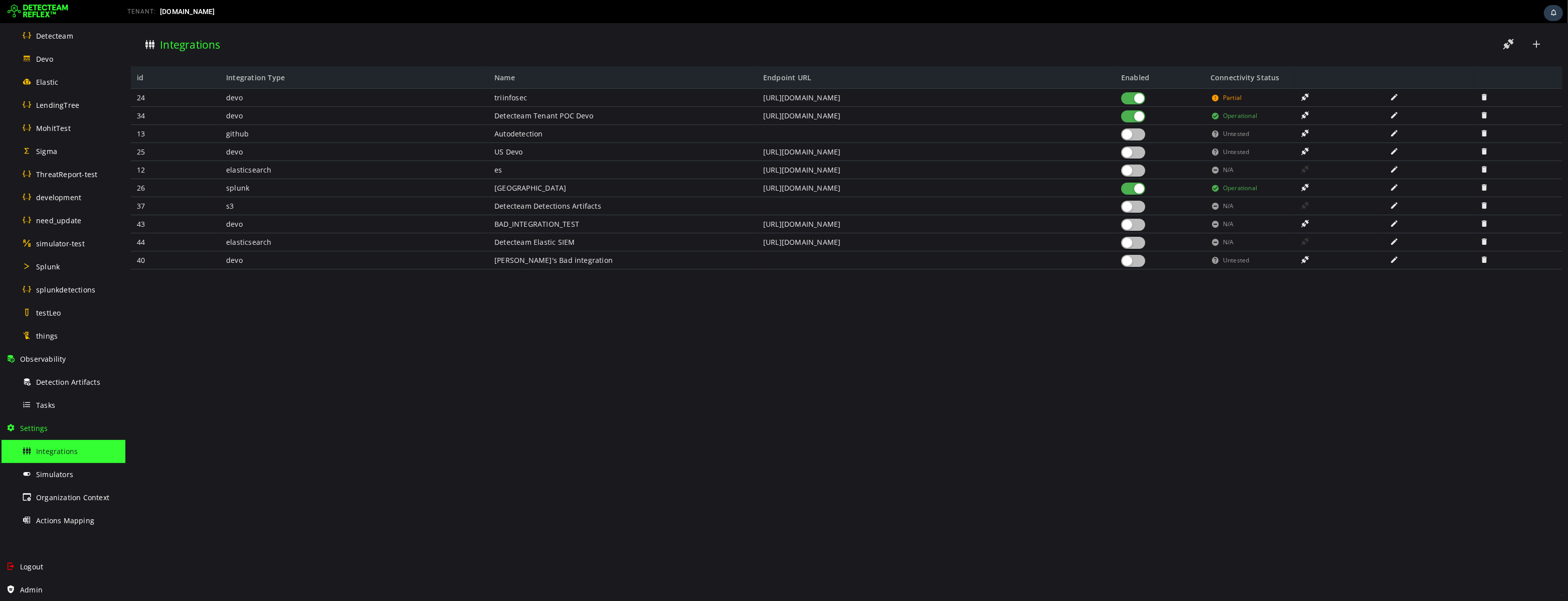
click at [1394, 97] on span at bounding box center [1394, 97] width 10 height 8
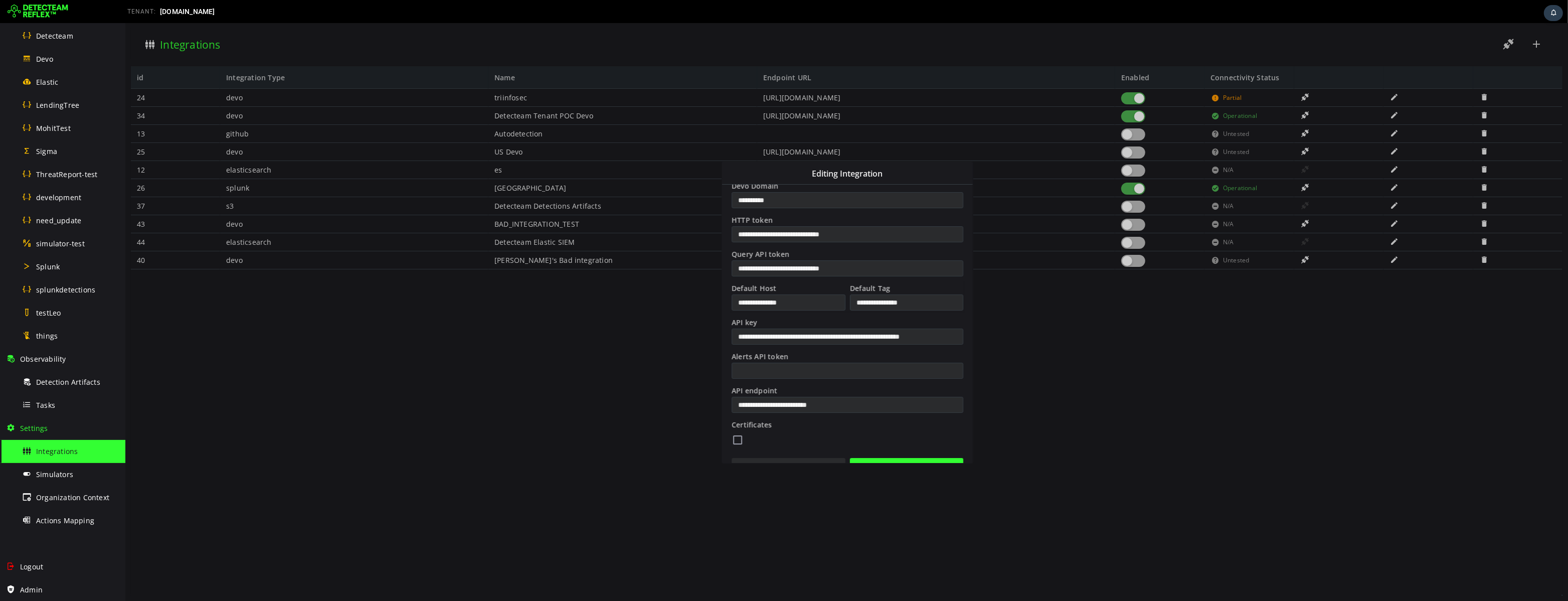
scroll to position [171, 0]
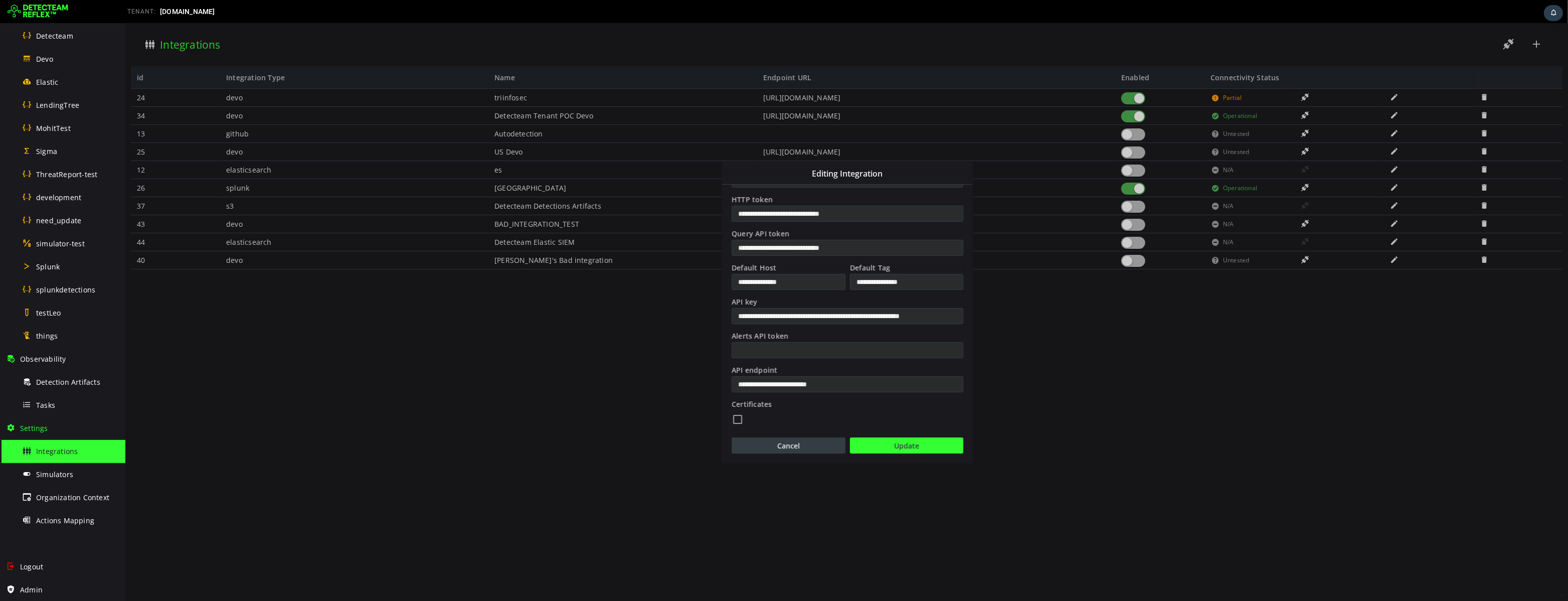
click at [792, 444] on button "Cancel" at bounding box center [788, 446] width 114 height 16
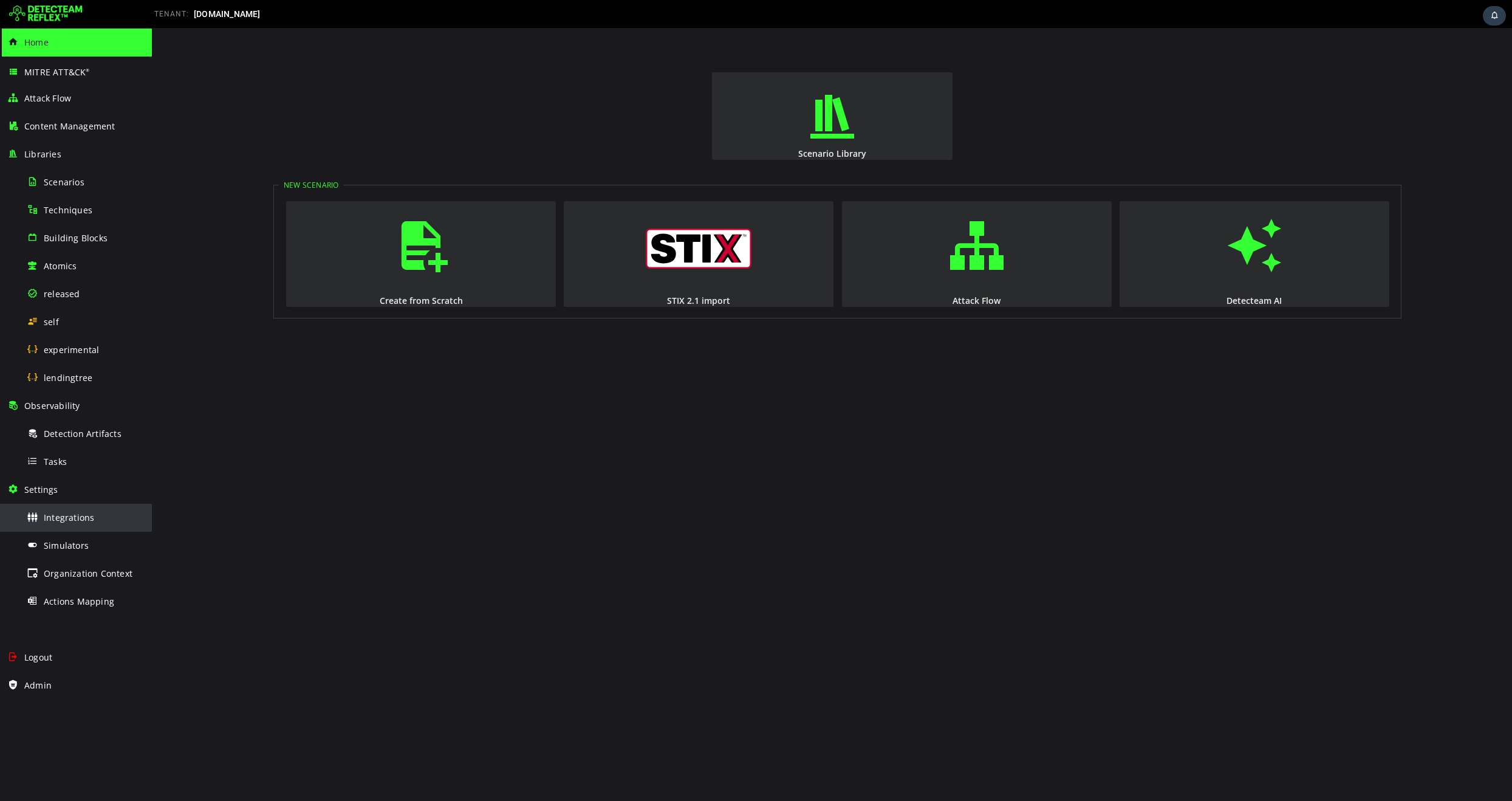
click at [79, 516] on span "Integrations" at bounding box center [68, 517] width 50 height 12
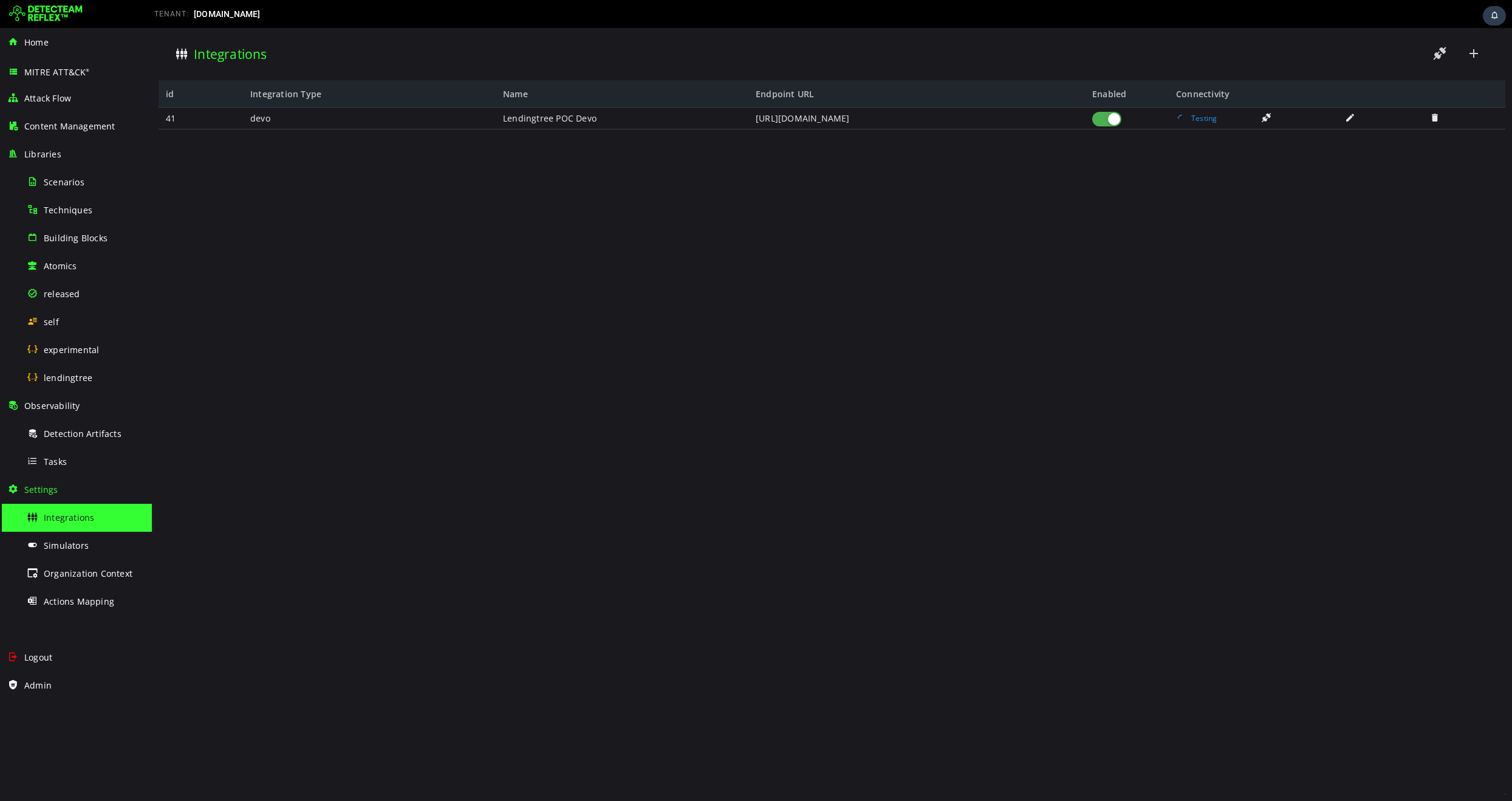
click at [1351, 118] on span at bounding box center [1350, 117] width 12 height 10
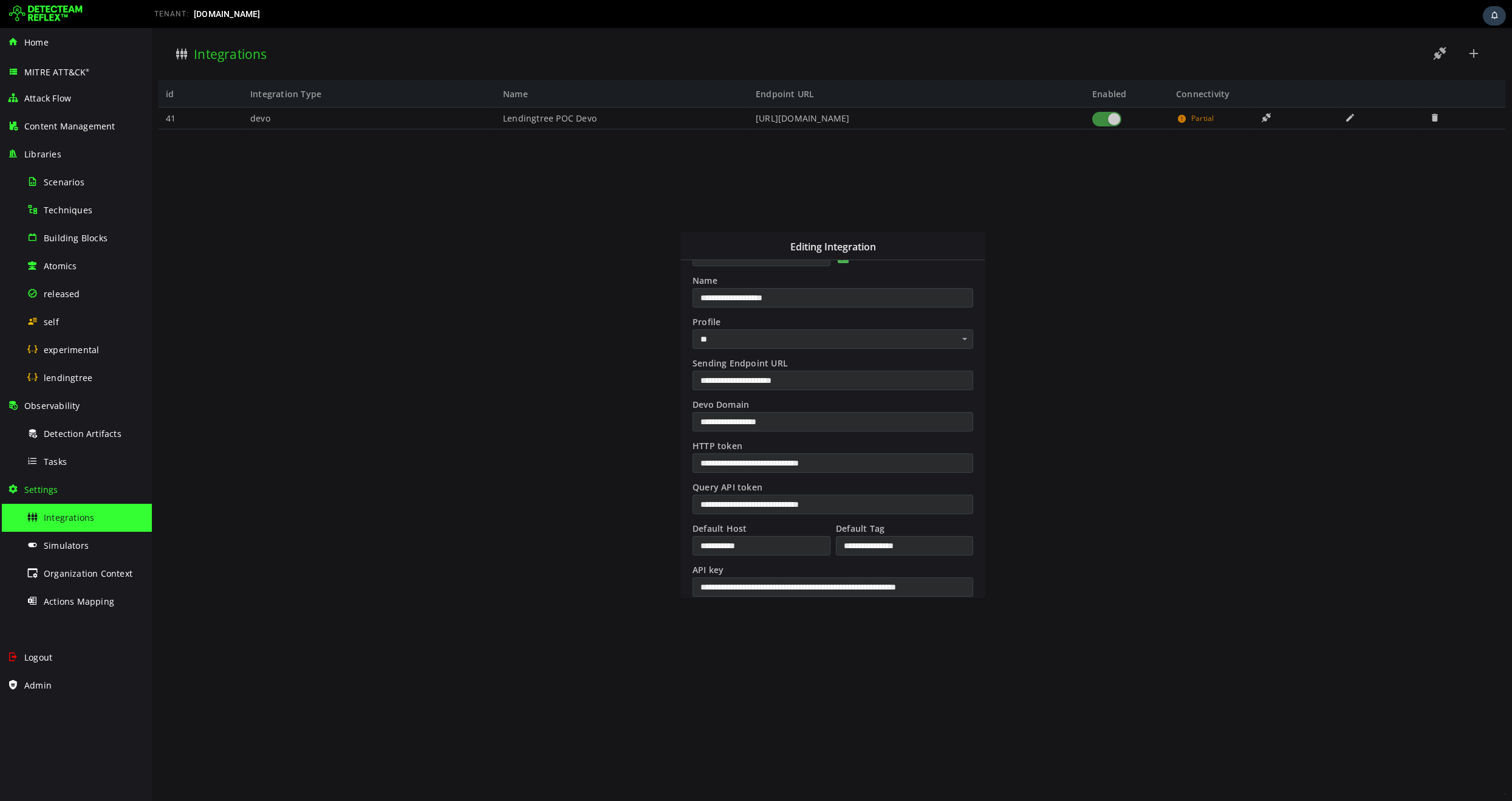
scroll to position [43, 0]
click at [785, 502] on input "**********" at bounding box center [832, 500] width 280 height 20
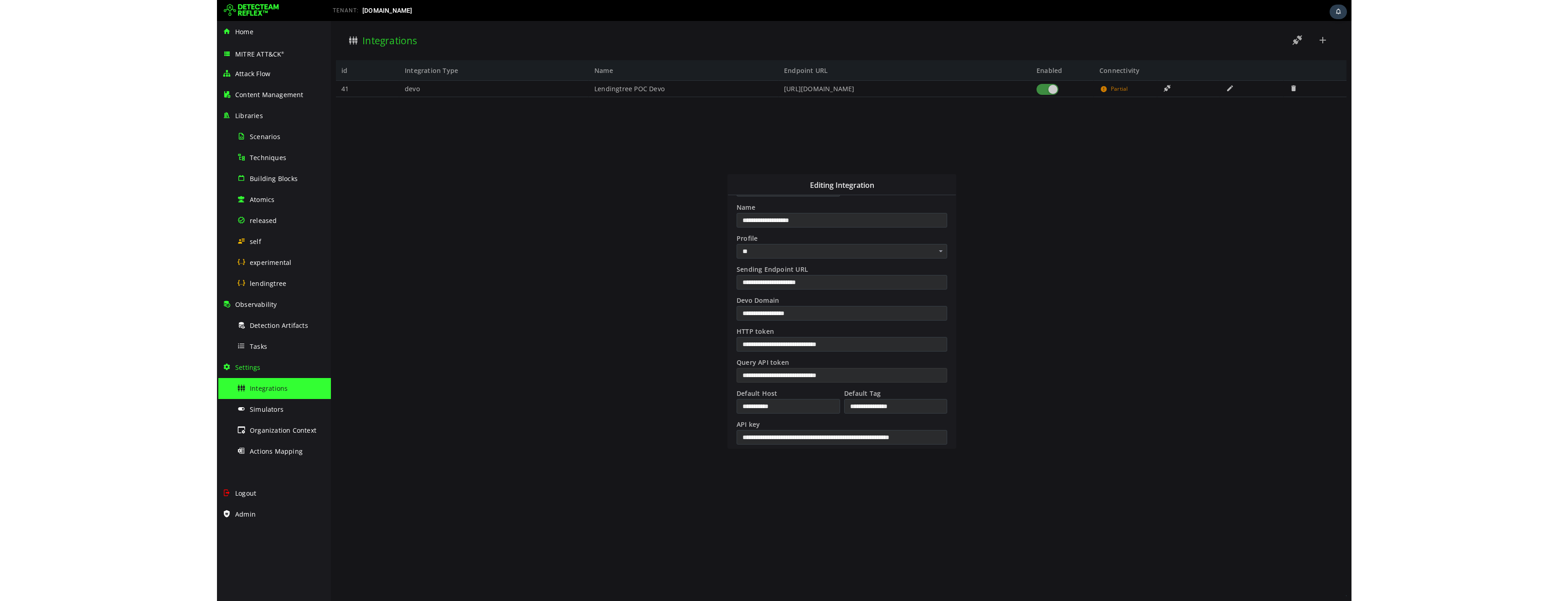
scroll to position [155, 0]
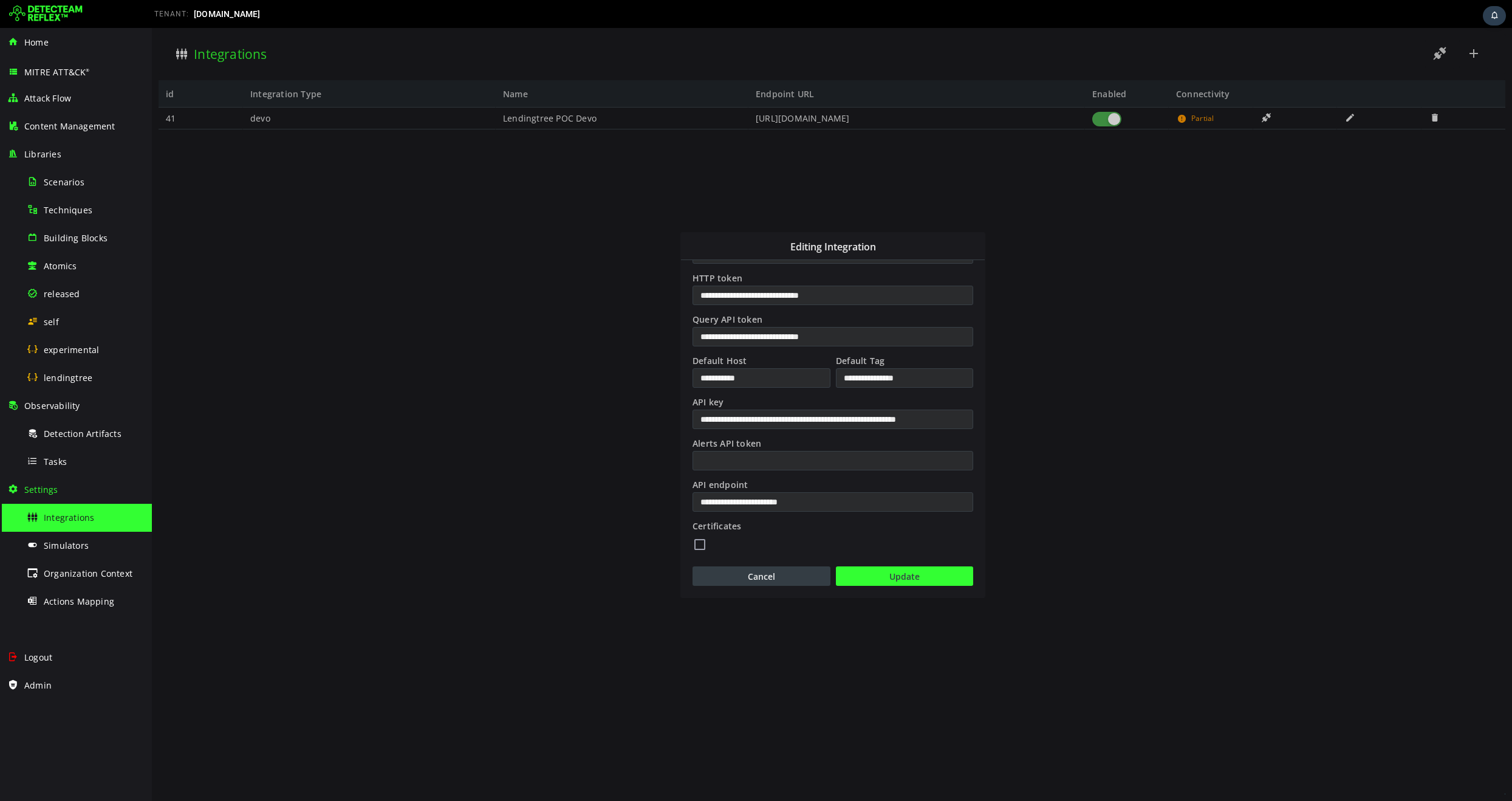
click at [779, 582] on button "Cancel" at bounding box center [761, 575] width 138 height 20
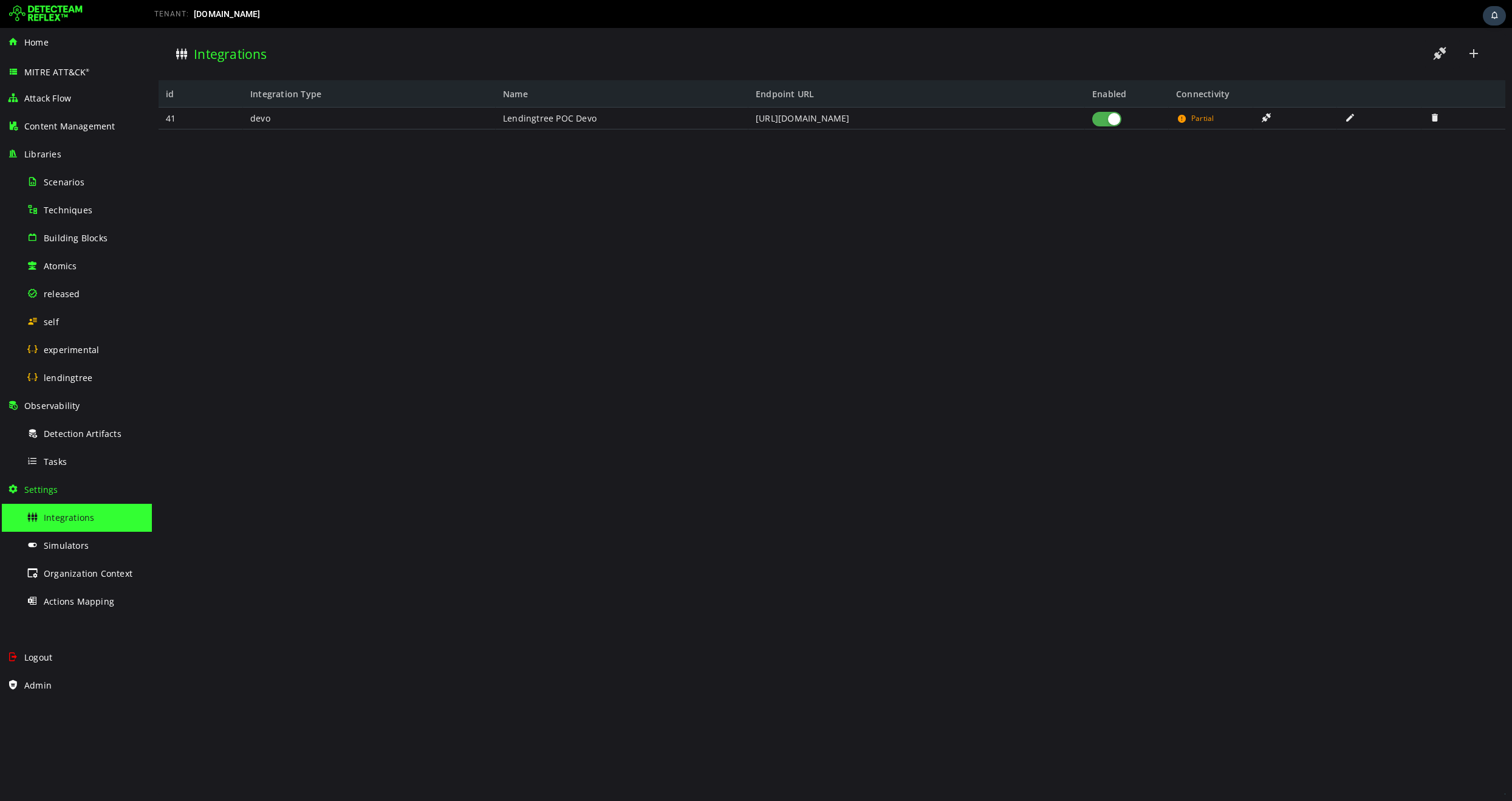
click at [1296, 43] on div "Integrations" at bounding box center [832, 53] width 1333 height 33
